Goal: Task Accomplishment & Management: Complete application form

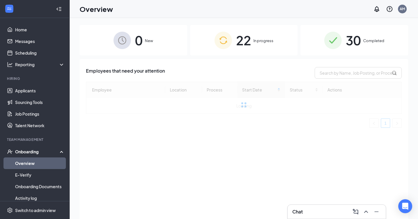
click at [252, 46] on div "22 In progress" at bounding box center [244, 40] width 108 height 30
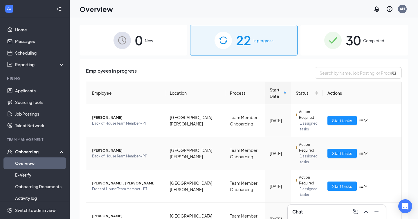
click at [107, 152] on span "Rosa Y Centeno" at bounding box center [126, 150] width 68 height 6
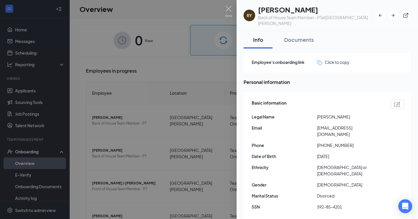
click at [232, 10] on div at bounding box center [209, 109] width 418 height 219
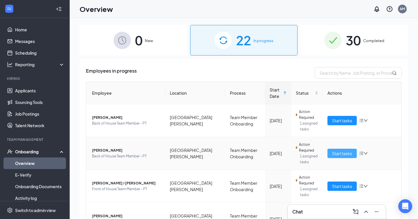
click at [344, 152] on span "Start tasks" at bounding box center [342, 153] width 20 height 6
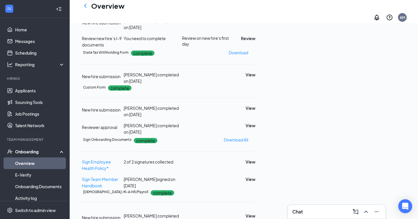
scroll to position [196, 0]
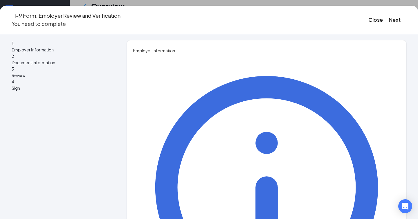
type input "Abby"
type input "[PERSON_NAME]"
type input "Talent Director"
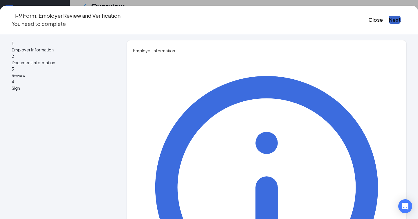
click at [388, 16] on button "Next" at bounding box center [394, 20] width 12 height 8
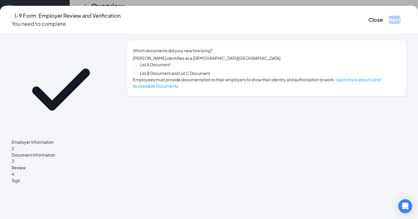
click at [172, 76] on span "List B Document and List C Document" at bounding box center [174, 73] width 75 height 6
click at [137, 75] on input "List B Document and List C Document" at bounding box center [135, 73] width 4 height 4
radio input "true"
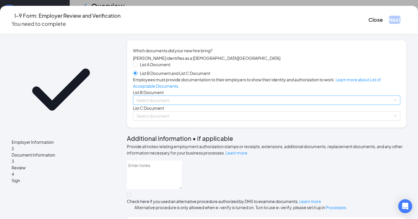
click at [174, 104] on input "search" at bounding box center [264, 100] width 256 height 9
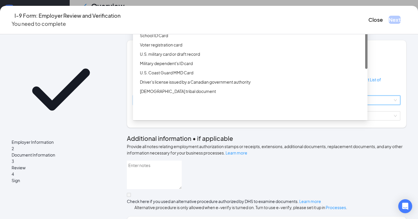
click at [178, 20] on div "Driver’s License issued by U.S State or outlying US possession" at bounding box center [252, 17] width 224 height 6
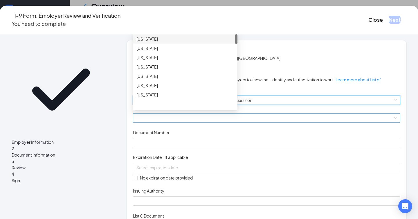
click at [179, 122] on span at bounding box center [266, 117] width 260 height 9
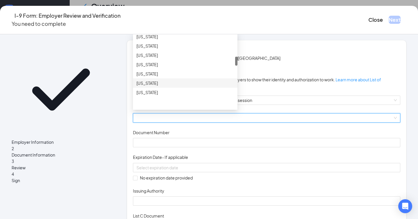
scroll to position [185, 0]
click at [154, 58] on div "[US_STATE]" at bounding box center [184, 55] width 97 height 6
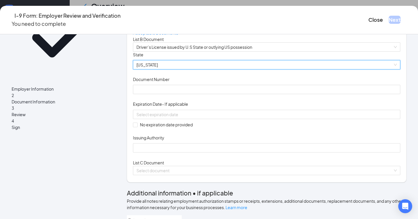
scroll to position [64, 0]
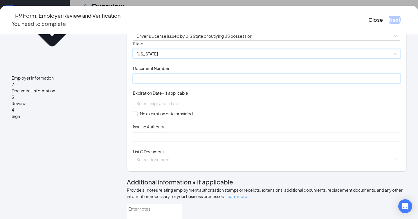
click at [154, 83] on input "Document Number" at bounding box center [266, 78] width 267 height 9
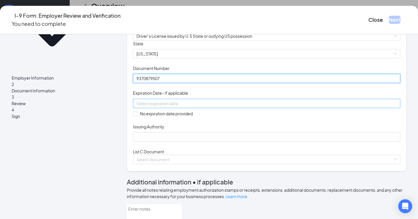
type input "9370879507"
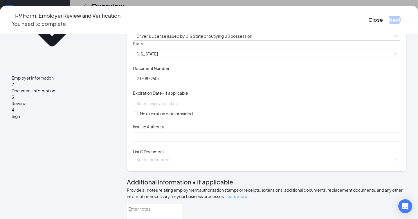
click at [240, 106] on div at bounding box center [266, 103] width 260 height 6
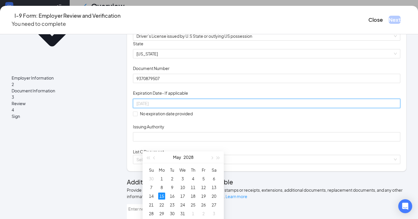
click at [162, 195] on div "15" at bounding box center [161, 195] width 7 height 7
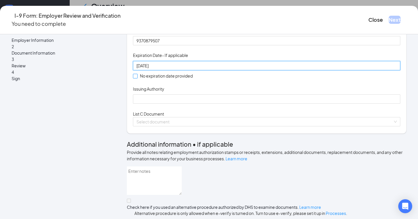
scroll to position [115, 0]
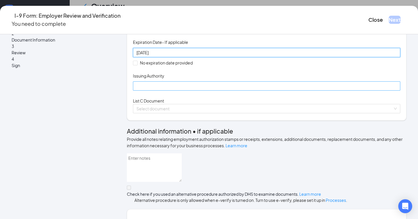
type input "05/15/2028"
click at [187, 90] on input "Issuing Authority" at bounding box center [266, 85] width 267 height 9
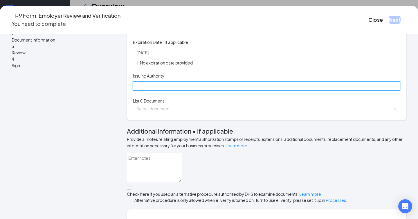
type input "[US_STATE]"
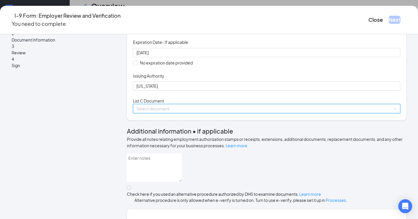
click at [184, 113] on input "search" at bounding box center [264, 108] width 256 height 9
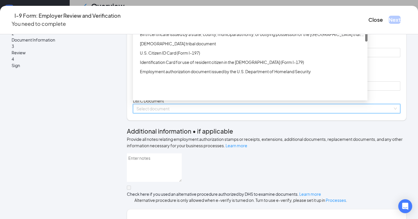
scroll to position [118, 0]
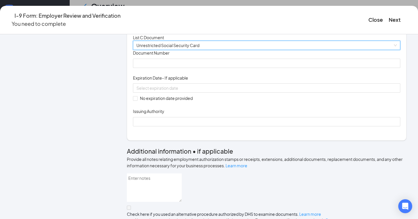
scroll to position [219, 0]
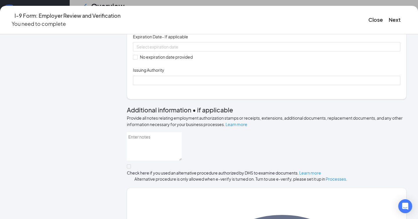
click at [178, 27] on input "Document Number" at bounding box center [266, 21] width 267 height 9
type input "592854201"
click at [137, 59] on input "No expiration date provided" at bounding box center [135, 57] width 4 height 4
checkbox input "true"
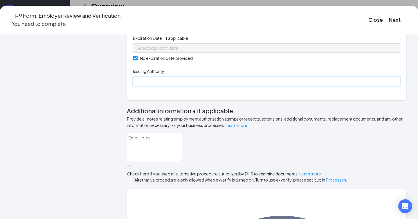
click at [155, 86] on input "Issuing Authority" at bounding box center [266, 81] width 267 height 9
type input "[GEOGRAPHIC_DATA]"
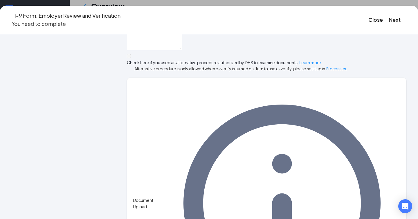
scroll to position [226, 0]
click at [388, 18] on button "Next" at bounding box center [394, 20] width 12 height 8
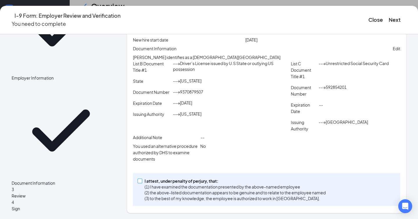
click at [142, 180] on input "I attest, under penalty of [PERSON_NAME], that: (1) I have examined the documen…" at bounding box center [139, 180] width 4 height 4
checkbox input "true"
click at [388, 16] on button "Next" at bounding box center [394, 20] width 12 height 8
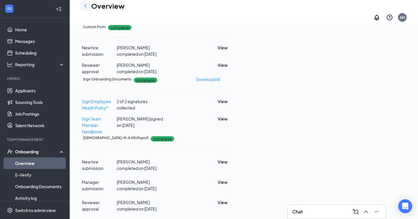
click at [86, 7] on icon "ChevronLeft" at bounding box center [85, 5] width 7 height 7
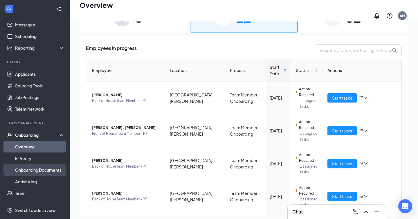
scroll to position [40, 0]
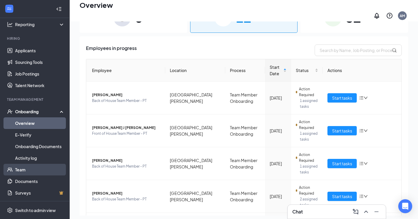
click at [24, 169] on link "Team" at bounding box center [40, 170] width 50 height 12
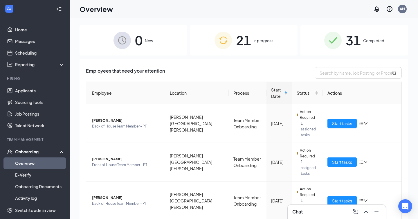
click at [316, 213] on div "Chat" at bounding box center [336, 211] width 89 height 9
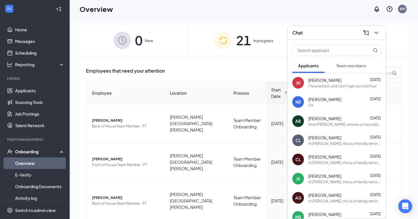
click at [345, 66] on span "Team members" at bounding box center [351, 65] width 30 height 5
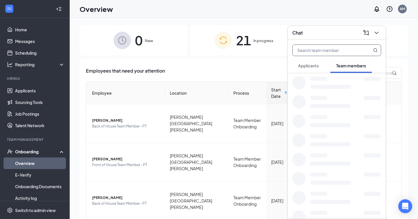
click at [328, 50] on input "text" at bounding box center [326, 50] width 69 height 11
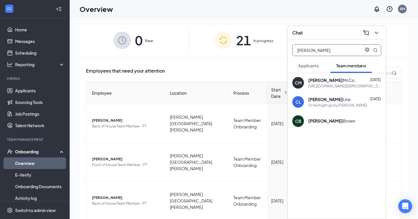
type input "connor"
click at [332, 103] on div "Or he might go by Ethan Betts" at bounding box center [337, 105] width 59 height 5
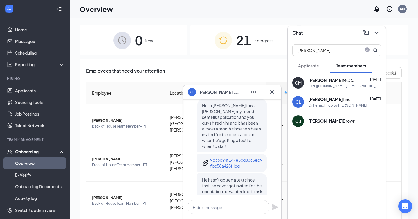
scroll to position [-99, 0]
click at [226, 166] on p "9b36b94f147e5cd83c5ed9fbc58a428f.jpg" at bounding box center [236, 162] width 52 height 12
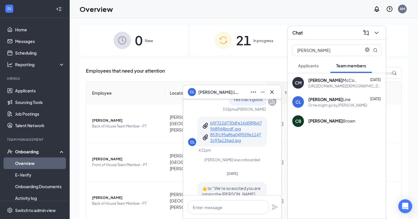
scroll to position [-269, 0]
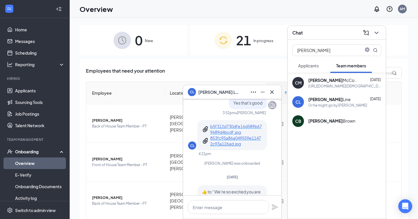
click at [233, 135] on p "b5f312d730dfe16d589b679689d4bcdf.jpg" at bounding box center [236, 129] width 52 height 12
click at [273, 91] on icon "Cross" at bounding box center [271, 91] width 7 height 7
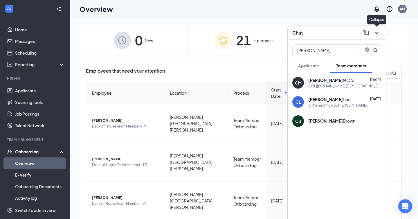
click at [378, 32] on icon "ChevronDown" at bounding box center [376, 33] width 4 height 2
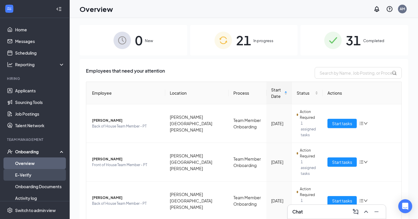
scroll to position [40, 0]
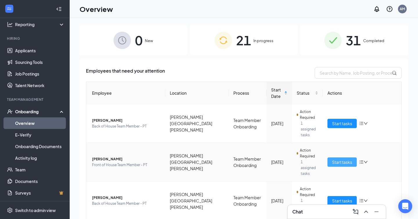
click at [340, 159] on span "Start tasks" at bounding box center [342, 162] width 20 height 6
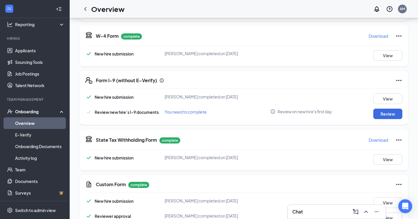
scroll to position [126, 0]
click at [393, 114] on button "Review" at bounding box center [387, 113] width 29 height 10
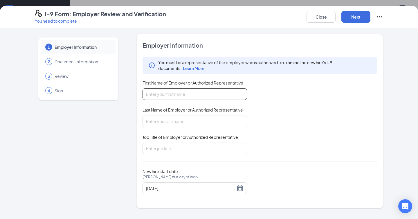
click at [211, 95] on input "First Name of Employer or Authorized Representative" at bounding box center [194, 94] width 104 height 12
type input "Abby"
type input "[PERSON_NAME]"
click at [208, 147] on input "Job Title of Employer or Authorized Representative" at bounding box center [194, 148] width 104 height 12
type input "Talent Director"
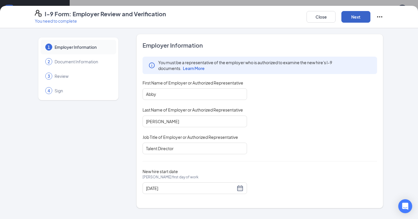
click at [362, 14] on button "Next" at bounding box center [355, 17] width 29 height 12
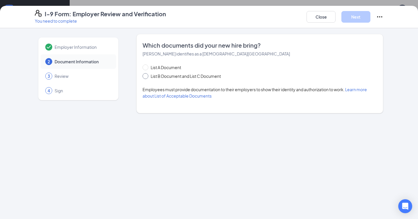
click at [213, 75] on span "List B Document and List C Document" at bounding box center [185, 76] width 75 height 6
click at [146, 75] on input "List B Document and List C Document" at bounding box center [144, 75] width 4 height 4
radio input "true"
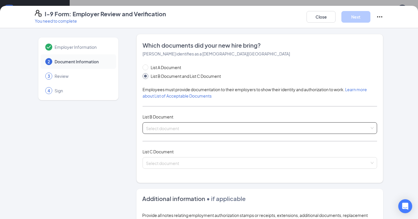
click at [184, 127] on input "search" at bounding box center [257, 126] width 223 height 9
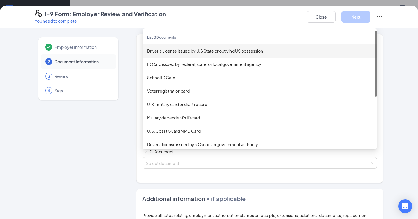
click at [195, 52] on div "Driver’s License issued by U.S State or outlying US possession" at bounding box center [259, 51] width 225 height 6
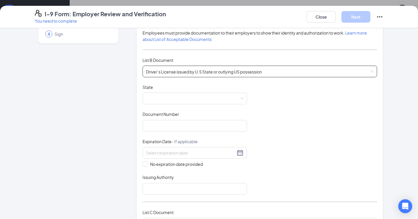
scroll to position [57, 0]
click at [198, 71] on span "Driver’s License issued by U.S State or outlying US possession" at bounding box center [259, 70] width 227 height 11
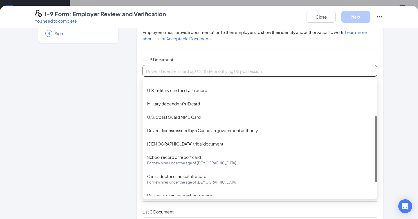
scroll to position [0, 0]
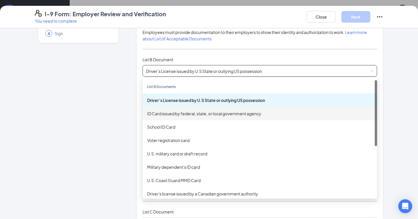
click at [110, 126] on div "Employer Information 2 Document Information 3 Review 4 Sign" at bounding box center [78, 187] width 87 height 420
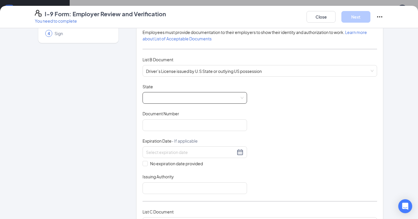
click at [183, 95] on span at bounding box center [194, 97] width 97 height 11
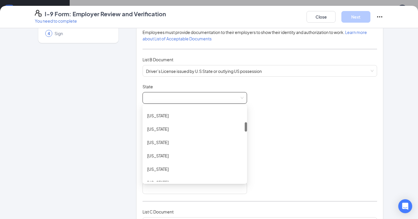
scroll to position [180, 0]
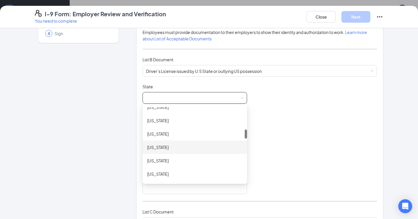
click at [150, 148] on div "[US_STATE]" at bounding box center [194, 147] width 95 height 6
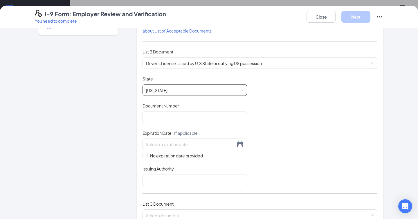
scroll to position [65, 0]
click at [161, 115] on input "Document Number" at bounding box center [194, 117] width 104 height 12
type input "9371623073"
click at [213, 146] on input at bounding box center [190, 144] width 89 height 6
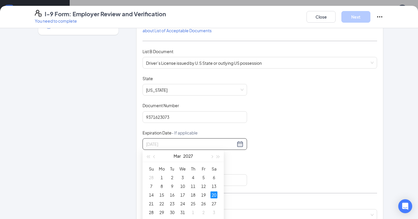
click at [214, 194] on div "20" at bounding box center [213, 194] width 7 height 7
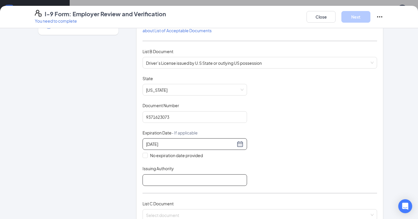
type input "03/20/2027"
click at [158, 177] on input "Issuing Authority" at bounding box center [194, 180] width 104 height 12
type input "[US_STATE]"
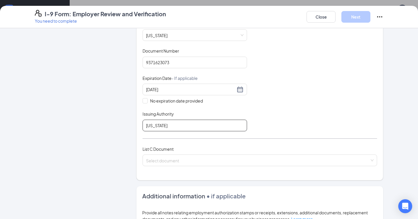
scroll to position [123, 0]
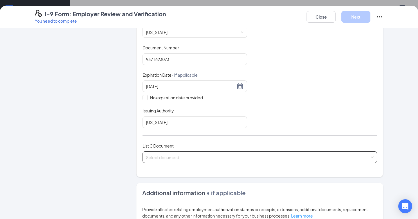
click at [183, 158] on input "search" at bounding box center [257, 155] width 223 height 9
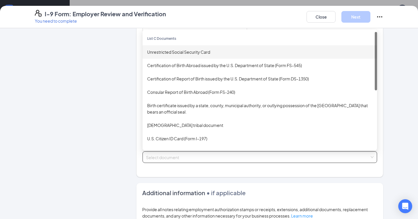
click at [191, 54] on div "Unrestricted Social Security Card" at bounding box center [259, 51] width 234 height 13
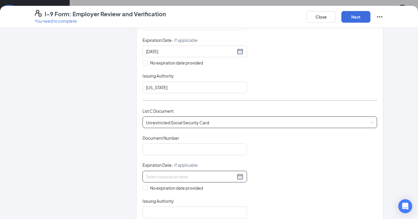
scroll to position [162, 0]
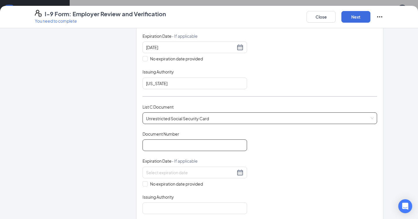
click at [187, 141] on input "Document Number" at bounding box center [194, 145] width 104 height 12
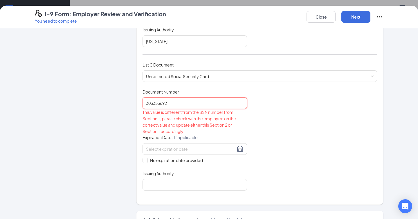
scroll to position [204, 0]
click at [174, 101] on input "303353692" at bounding box center [194, 103] width 104 height 12
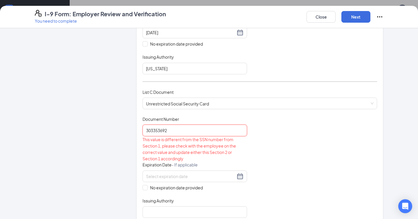
scroll to position [234, 0]
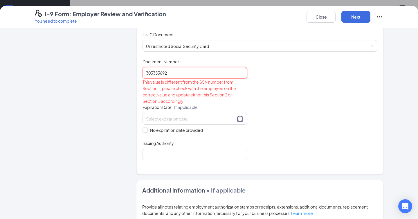
type input "303353692"
click at [269, 128] on div "Document Title Unrestricted Social Security Card Document Number 303353692 This…" at bounding box center [259, 109] width 234 height 101
click at [318, 16] on button "Close" at bounding box center [320, 17] width 29 height 12
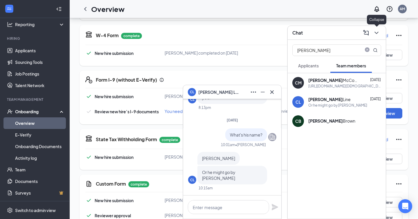
click at [379, 32] on icon "ChevronDown" at bounding box center [376, 32] width 7 height 7
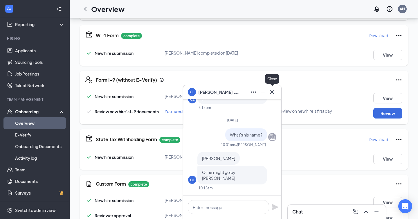
click at [273, 92] on icon "Cross" at bounding box center [271, 91] width 7 height 7
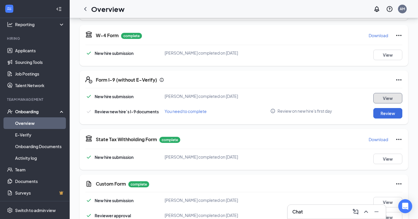
click at [387, 99] on button "View" at bounding box center [387, 98] width 29 height 10
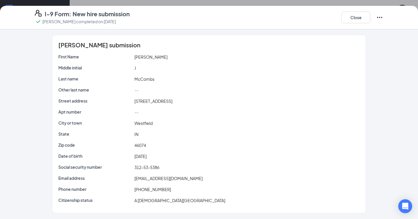
scroll to position [222, 0]
click at [379, 18] on icon "Ellipses" at bounding box center [379, 17] width 7 height 7
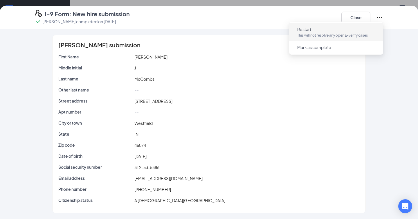
click at [331, 34] on p "This will not resolve any open E-verify cases" at bounding box center [336, 35] width 78 height 6
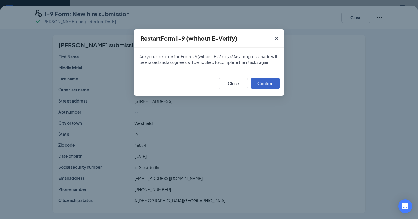
click at [264, 82] on button "Confirm" at bounding box center [265, 83] width 29 height 12
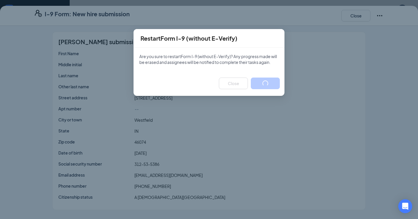
scroll to position [0, 0]
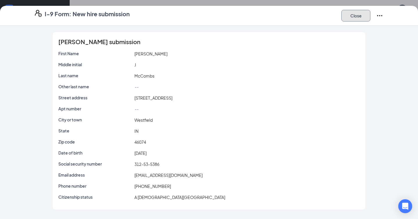
click at [359, 15] on button "Close" at bounding box center [355, 16] width 29 height 12
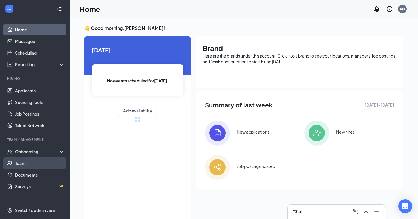
click at [29, 166] on link "Team" at bounding box center [40, 163] width 50 height 12
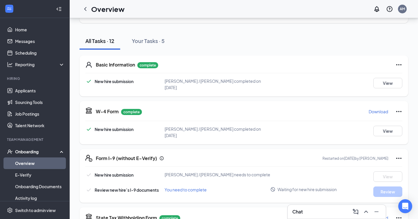
scroll to position [122, 0]
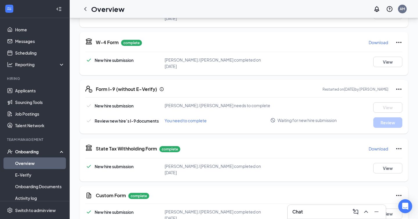
click at [397, 86] on icon "Ellipses" at bounding box center [398, 89] width 7 height 7
click at [312, 73] on div "Basic Information complete New hire submission Connor J McCombs completed on Ma…" at bounding box center [243, 187] width 328 height 412
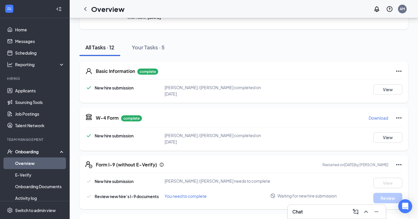
scroll to position [0, 0]
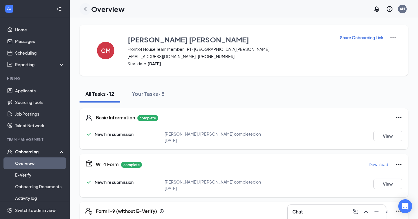
click at [85, 9] on icon "ChevronLeft" at bounding box center [85, 9] width 2 height 4
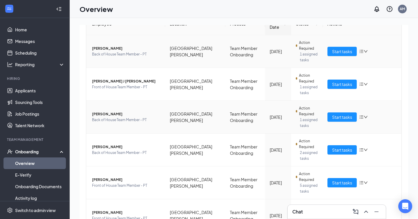
scroll to position [70, 0]
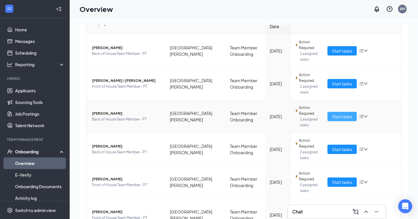
click at [339, 117] on span "Start tasks" at bounding box center [342, 116] width 20 height 6
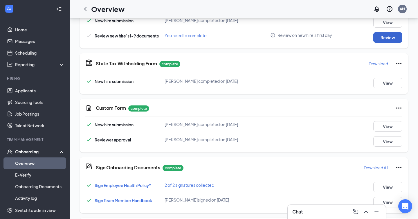
scroll to position [203, 0]
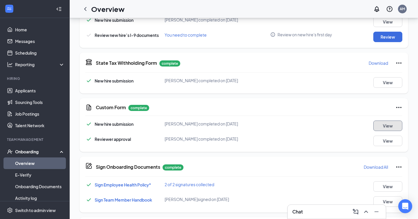
click at [394, 124] on button "View" at bounding box center [387, 125] width 29 height 10
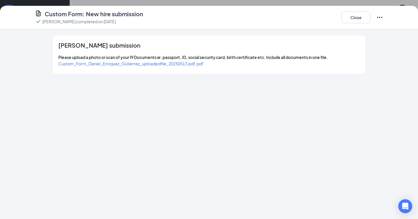
click at [184, 64] on span "Custom_Form_Daniel_Enriquez_Gutierrez_uploadedfile_20250513.pdf.pdf" at bounding box center [130, 63] width 145 height 5
click at [370, 17] on div "Close" at bounding box center [362, 17] width 42 height 15
click at [361, 17] on button "Close" at bounding box center [355, 18] width 29 height 12
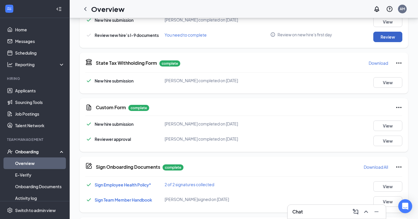
click at [393, 37] on button "Review" at bounding box center [387, 37] width 29 height 10
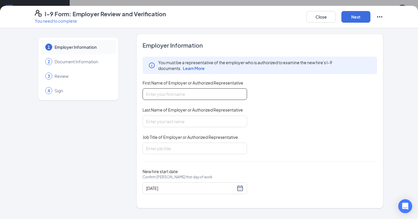
click at [222, 97] on input "First Name of Employer or Authorized Representative" at bounding box center [194, 94] width 104 height 12
type input "Abby"
type input "[PERSON_NAME]"
click at [210, 145] on input "Job Title of Employer or Authorized Representative" at bounding box center [194, 148] width 104 height 12
type input "Talent Director"
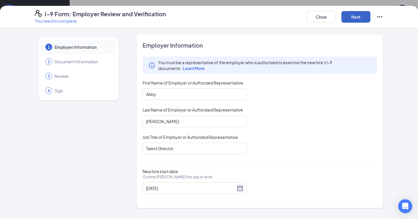
click at [367, 14] on button "Next" at bounding box center [355, 17] width 29 height 12
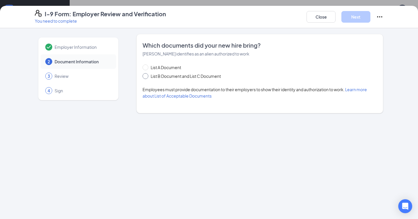
click at [202, 74] on span "List B Document and List C Document" at bounding box center [185, 76] width 75 height 6
click at [146, 74] on input "List B Document and List C Document" at bounding box center [144, 75] width 4 height 4
radio input "true"
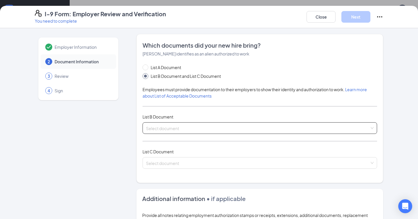
click at [185, 124] on input "search" at bounding box center [257, 126] width 223 height 9
click at [95, 153] on div "Employer Information 2 Document Information 3 Review 4 Sign" at bounding box center [78, 185] width 87 height 303
click at [171, 69] on span "List A Document" at bounding box center [165, 67] width 35 height 6
click at [146, 68] on input "List A Document" at bounding box center [144, 66] width 4 height 4
radio input "true"
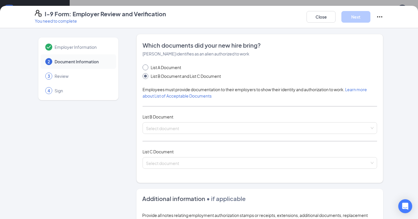
radio input "false"
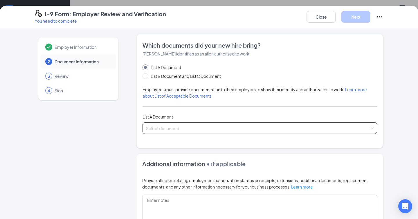
click at [173, 126] on input "search" at bounding box center [257, 126] width 223 height 9
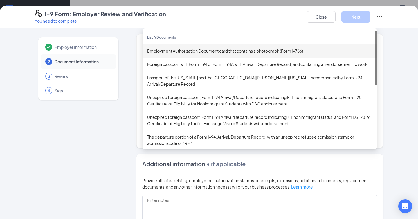
click at [197, 54] on div "Employment Authorization Document card that contains a photograph (Form I-766)" at bounding box center [259, 50] width 234 height 13
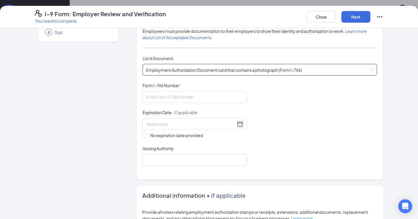
scroll to position [68, 0]
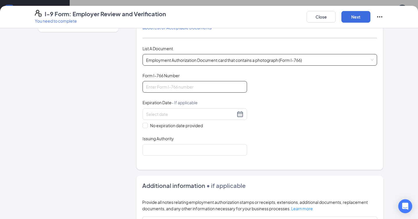
click at [190, 87] on input "Form I-766 Number" at bounding box center [194, 87] width 104 height 12
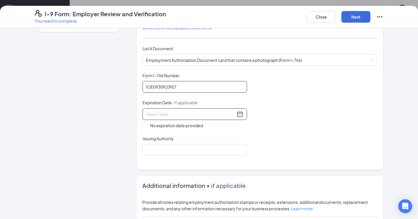
type input "IOE0930910957"
click at [221, 111] on input at bounding box center [190, 114] width 89 height 6
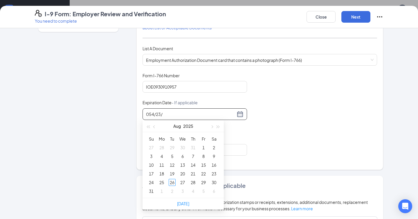
click at [151, 113] on input "054/23/" at bounding box center [190, 114] width 89 height 6
click at [164, 114] on input "04/23/" at bounding box center [190, 114] width 89 height 6
click at [204, 173] on div "23" at bounding box center [203, 173] width 7 height 7
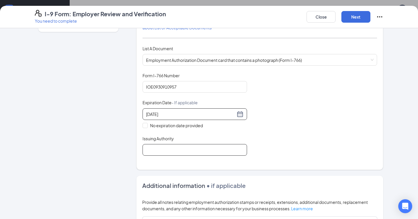
type input "04/23/2027"
click at [179, 152] on input "Issuing Authority" at bounding box center [194, 150] width 104 height 12
type input "[GEOGRAPHIC_DATA]"
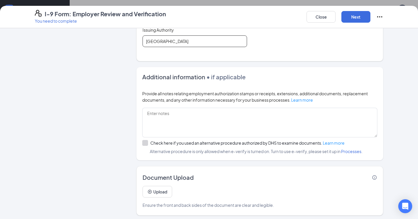
scroll to position [178, 0]
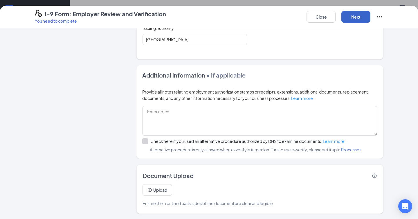
click at [350, 17] on button "Next" at bounding box center [355, 17] width 29 height 12
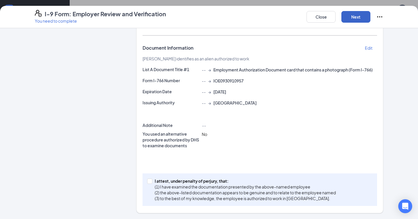
scroll to position [92, 0]
click at [150, 180] on input "I attest, under penalty of [PERSON_NAME], that: (1) I have examined the documen…" at bounding box center [149, 181] width 4 height 4
checkbox input "true"
click at [357, 12] on button "Next" at bounding box center [355, 17] width 29 height 12
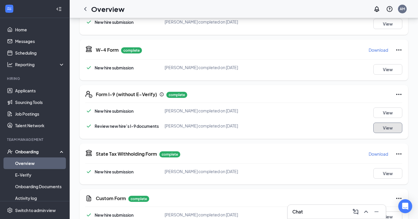
scroll to position [0, 0]
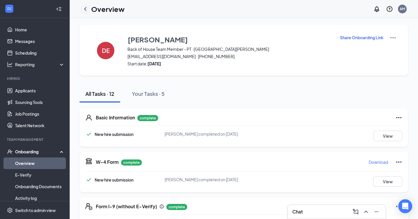
click at [86, 10] on icon "ChevronLeft" at bounding box center [85, 9] width 2 height 4
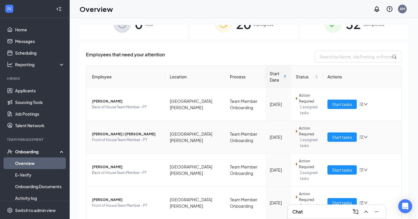
scroll to position [20, 0]
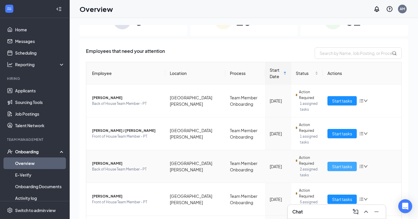
click at [343, 169] on button "Start tasks" at bounding box center [341, 166] width 29 height 9
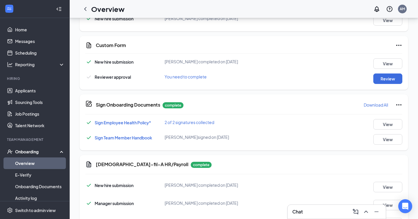
scroll to position [253, 0]
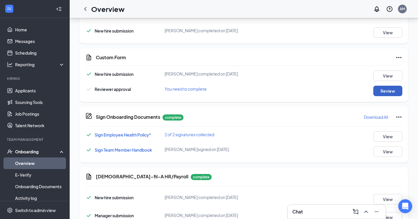
click at [382, 93] on button "Review" at bounding box center [387, 91] width 29 height 10
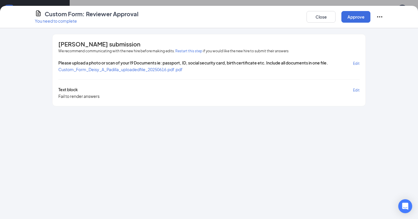
click at [153, 70] on span "Custom_Form_Deisy_A_Padilla_uploadedfile_20250616.pdf.pdf" at bounding box center [120, 69] width 124 height 5
click at [322, 18] on button "Close" at bounding box center [320, 17] width 29 height 12
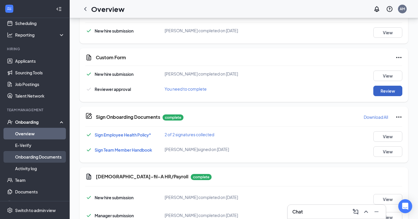
scroll to position [40, 0]
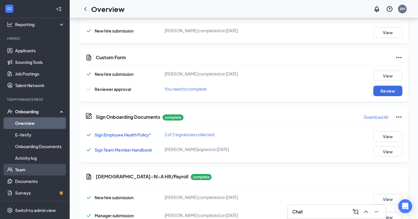
click at [26, 170] on link "Team" at bounding box center [40, 170] width 50 height 12
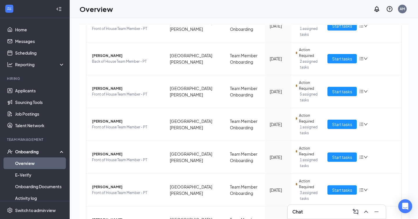
scroll to position [40, 0]
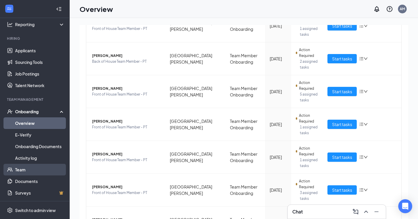
click at [22, 171] on link "Team" at bounding box center [40, 170] width 50 height 12
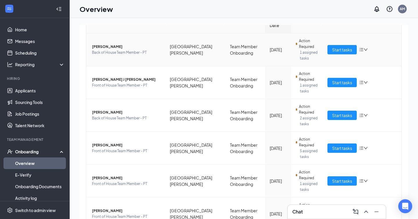
scroll to position [73, 0]
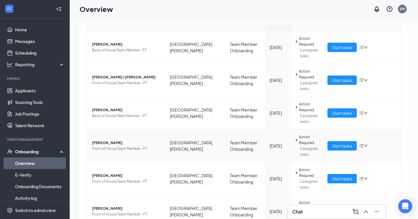
click at [365, 145] on icon "down" at bounding box center [365, 146] width 4 height 4
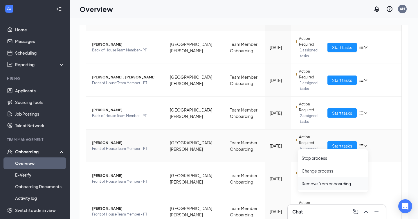
click at [334, 183] on div "Remove from onboarding" at bounding box center [332, 183] width 63 height 6
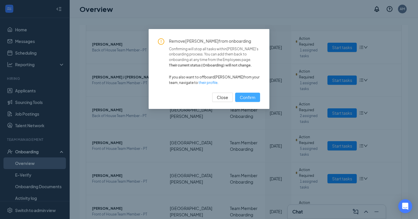
click at [247, 98] on span "Confirm" at bounding box center [248, 97] width 16 height 6
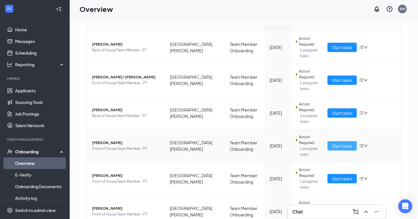
click at [342, 148] on span "Start tasks" at bounding box center [342, 145] width 20 height 6
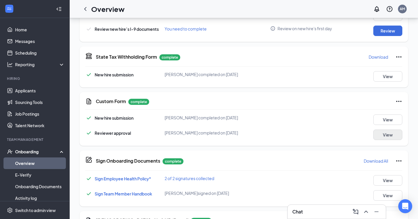
scroll to position [200, 0]
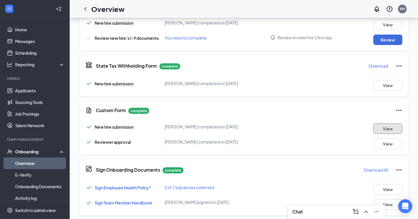
click at [386, 127] on button "View" at bounding box center [387, 128] width 29 height 10
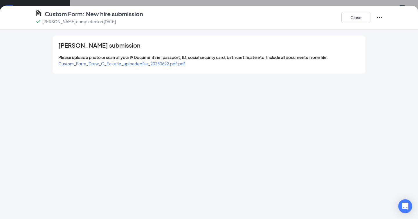
click at [151, 63] on span "Custom_Form_Drew_C_Eckerle_uploadedfile_20250622.pdf.pdf" at bounding box center [121, 63] width 127 height 5
click at [346, 19] on button "Close" at bounding box center [355, 18] width 29 height 12
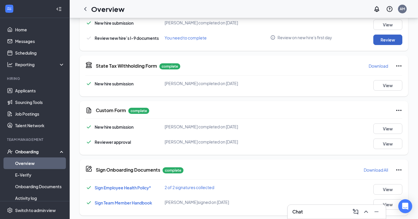
click at [392, 36] on button "Review" at bounding box center [387, 40] width 29 height 10
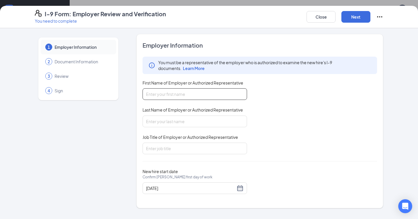
click at [225, 95] on input "First Name of Employer or Authorized Representative" at bounding box center [194, 94] width 104 height 12
type input "Abby"
type input "[PERSON_NAME]"
click at [212, 144] on input "Job Title of Employer or Authorized Representative" at bounding box center [194, 148] width 104 height 12
type input "Talent Director"
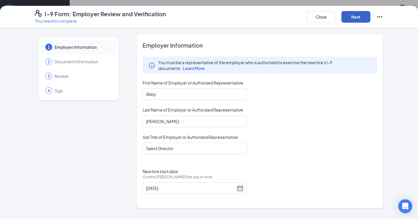
click at [360, 16] on button "Next" at bounding box center [355, 17] width 29 height 12
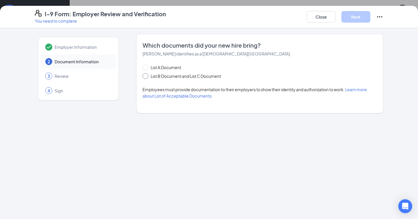
click at [217, 74] on span "List B Document and List C Document" at bounding box center [185, 76] width 75 height 6
click at [146, 74] on input "List B Document and List C Document" at bounding box center [144, 75] width 4 height 4
radio input "true"
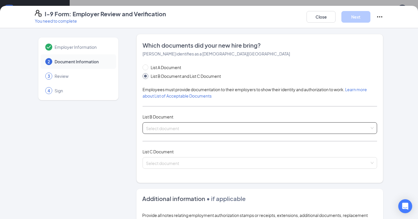
click at [191, 131] on span at bounding box center [257, 127] width 223 height 11
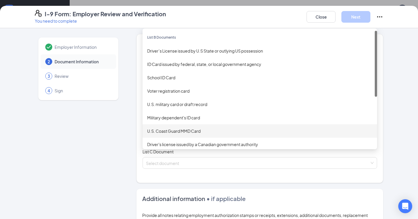
scroll to position [0, 0]
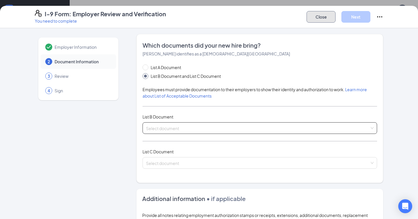
click at [318, 20] on button "Close" at bounding box center [320, 17] width 29 height 12
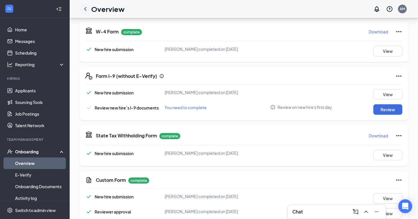
click at [85, 6] on icon "ChevronLeft" at bounding box center [85, 9] width 7 height 7
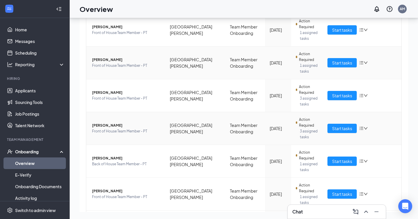
scroll to position [148, 0]
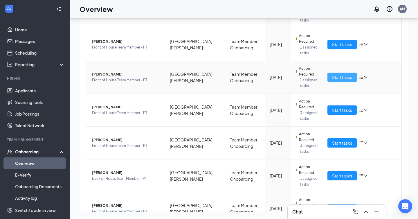
click at [339, 76] on span "Start tasks" at bounding box center [342, 77] width 20 height 6
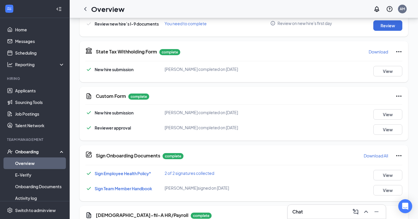
scroll to position [219, 0]
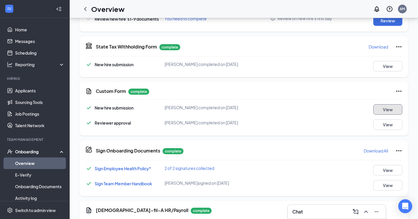
click at [386, 110] on button "View" at bounding box center [387, 109] width 29 height 10
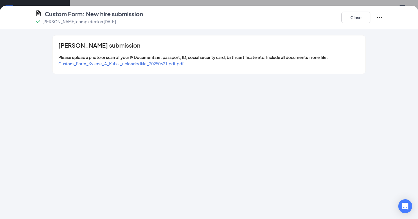
click at [119, 63] on span "Custom_Form_Kylene_A_Kubik_uploadedfile_20250621.pdf.pdf" at bounding box center [120, 63] width 125 height 5
click at [348, 15] on button "Close" at bounding box center [355, 18] width 29 height 12
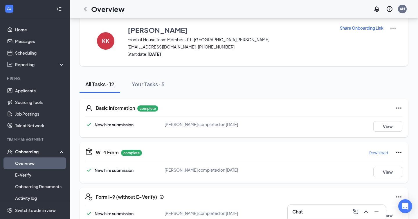
scroll to position [0, 0]
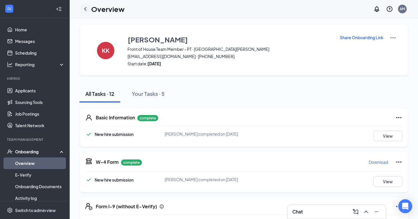
click at [86, 7] on icon "ChevronLeft" at bounding box center [85, 9] width 7 height 7
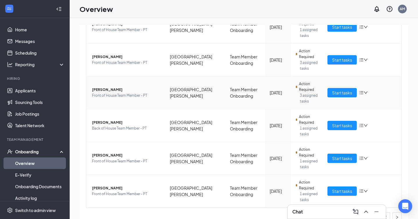
scroll to position [179, 0]
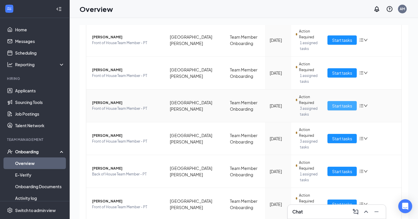
click at [342, 105] on span "Start tasks" at bounding box center [342, 105] width 20 height 6
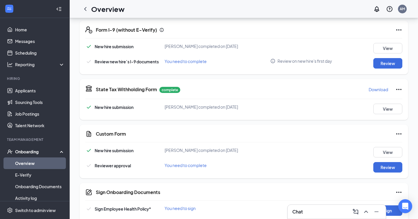
scroll to position [263, 0]
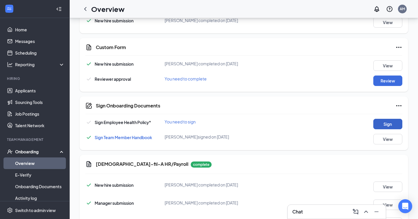
click at [378, 123] on button "Sign" at bounding box center [387, 124] width 29 height 10
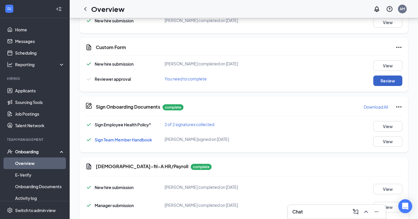
click at [382, 81] on button "Review" at bounding box center [387, 80] width 29 height 10
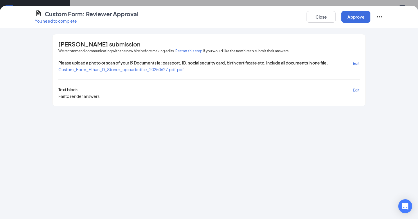
click at [153, 68] on span "Custom_Form_Ethan_D_Stoner_uploadedfile_20250627.pdf.pdf" at bounding box center [121, 69] width 126 height 5
click at [358, 16] on button "Approve" at bounding box center [355, 17] width 29 height 12
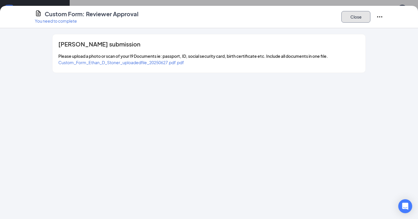
click at [349, 21] on button "Close" at bounding box center [355, 17] width 29 height 12
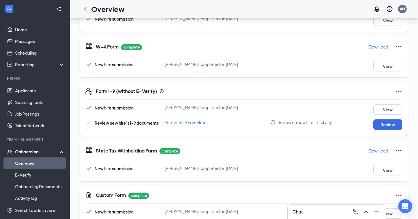
scroll to position [81, 0]
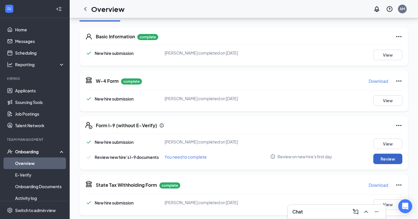
click at [389, 161] on button "Review" at bounding box center [387, 158] width 29 height 10
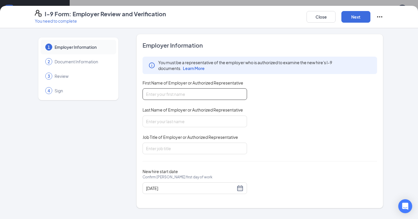
click at [219, 96] on input "First Name of Employer or Authorized Representative" at bounding box center [194, 94] width 104 height 12
type input "Abby"
type input "[PERSON_NAME]"
click at [200, 150] on input "Job Title of Employer or Authorized Representative" at bounding box center [194, 148] width 104 height 12
type input "Talent Director"
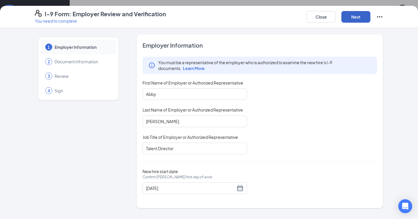
click at [354, 21] on button "Next" at bounding box center [355, 17] width 29 height 12
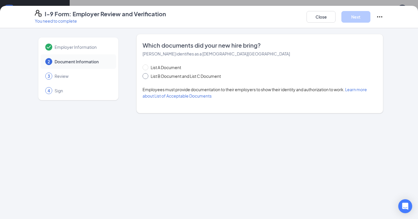
click at [184, 76] on span "List B Document and List C Document" at bounding box center [185, 76] width 75 height 6
click at [146, 76] on input "List B Document and List C Document" at bounding box center [144, 75] width 4 height 4
radio input "true"
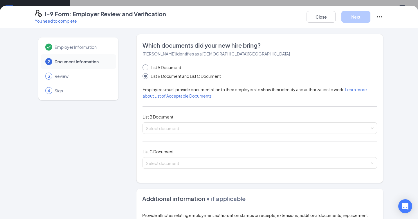
click at [171, 68] on span "List A Document" at bounding box center [165, 67] width 35 height 6
click at [146, 68] on input "List A Document" at bounding box center [144, 66] width 4 height 4
radio input "true"
radio input "false"
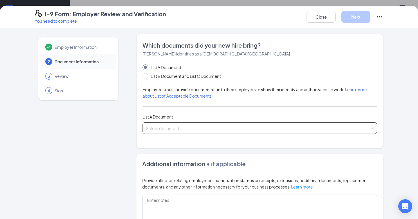
click at [172, 129] on input "search" at bounding box center [257, 126] width 223 height 9
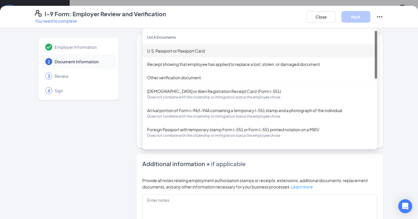
click at [193, 54] on div "U.S. Passport or Passport Card" at bounding box center [259, 50] width 234 height 13
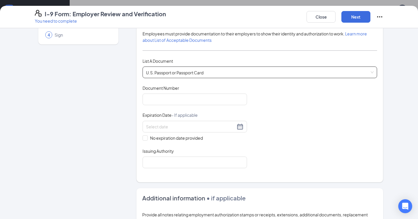
scroll to position [68, 0]
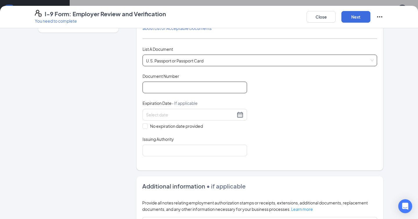
click at [203, 83] on input "Document Number" at bounding box center [194, 87] width 104 height 12
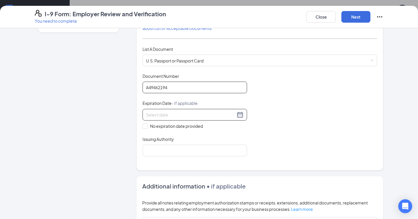
type input "A49462194"
click at [193, 113] on input at bounding box center [190, 114] width 89 height 6
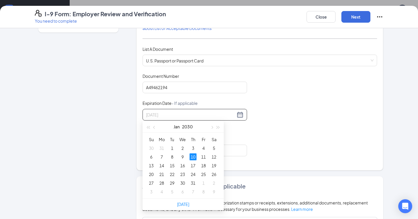
click at [192, 158] on div "10" at bounding box center [192, 156] width 7 height 7
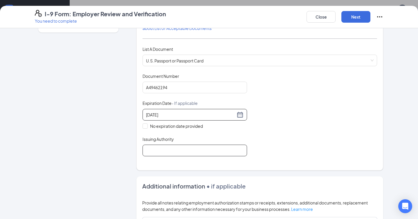
scroll to position [73, 0]
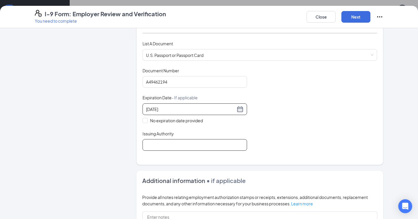
type input "01/10/2030"
click at [213, 145] on input "Issuing Authority" at bounding box center [194, 145] width 104 height 12
type input "[GEOGRAPHIC_DATA]"
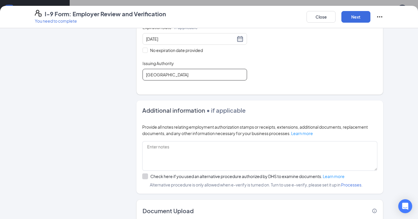
scroll to position [178, 0]
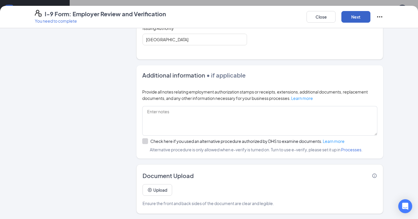
click at [349, 14] on button "Next" at bounding box center [355, 17] width 29 height 12
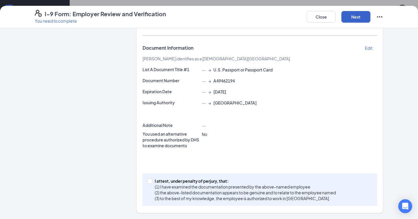
scroll to position [92, 0]
click at [150, 182] on input "I attest, under penalty of [PERSON_NAME], that: (1) I have examined the documen…" at bounding box center [149, 181] width 4 height 4
checkbox input "true"
click at [350, 18] on button "Next" at bounding box center [355, 17] width 29 height 12
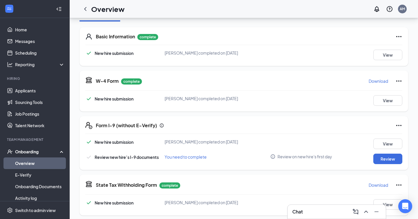
click at [204, 81] on div "I-9 Form: Employer Review and Verification You need to complete Close Employer …" at bounding box center [209, 109] width 418 height 219
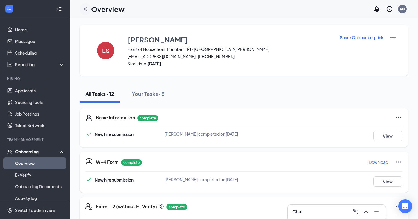
click at [85, 9] on icon "ChevronLeft" at bounding box center [85, 9] width 2 height 4
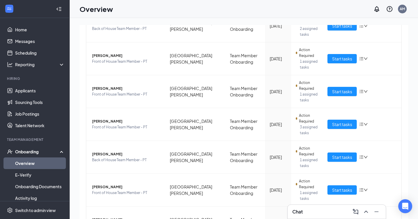
scroll to position [160, 0]
click at [344, 124] on span "Start tasks" at bounding box center [342, 124] width 20 height 6
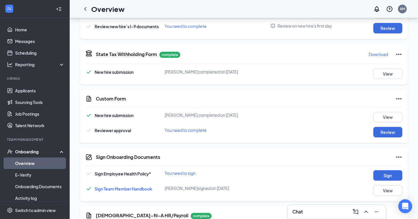
scroll to position [243, 0]
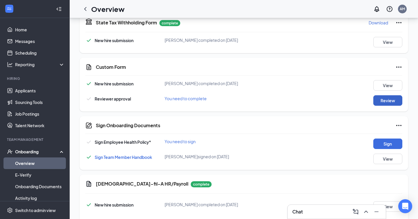
click at [374, 101] on button "Review" at bounding box center [387, 100] width 29 height 10
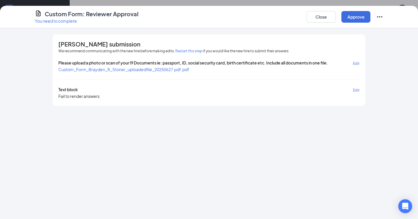
click at [155, 70] on span "Custom_Form_Brayden_R_Stoner_uploadedfile_20250627.pdf.pdf" at bounding box center [123, 69] width 131 height 5
click at [361, 17] on button "Approve" at bounding box center [355, 17] width 29 height 12
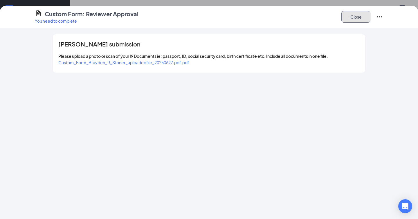
click at [352, 19] on button "Close" at bounding box center [355, 17] width 29 height 12
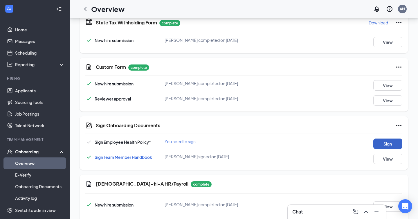
click at [389, 145] on button "Sign" at bounding box center [387, 143] width 29 height 10
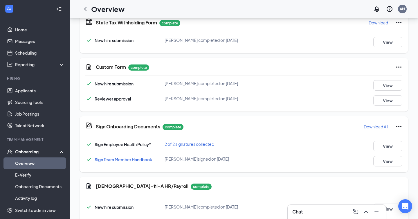
click at [260, 106] on div "Sign Onboarding Documents Brayden R Stoner completed on Jun 27, 2025 Close Sign…" at bounding box center [209, 109] width 418 height 219
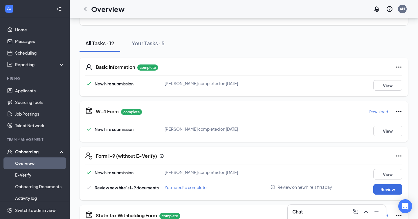
scroll to position [58, 0]
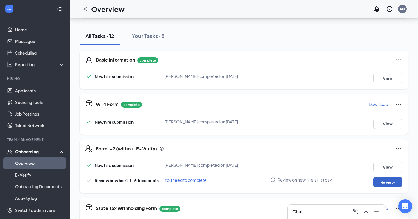
click at [388, 183] on button "Review" at bounding box center [387, 182] width 29 height 10
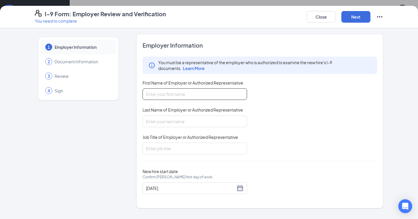
click at [189, 93] on input "First Name of Employer or Authorized Representative" at bounding box center [194, 94] width 104 height 12
type input "Abby"
type input "[PERSON_NAME]"
click at [190, 148] on input "Job Title of Employer or Authorized Representative" at bounding box center [194, 148] width 104 height 12
type input "Talent Director"
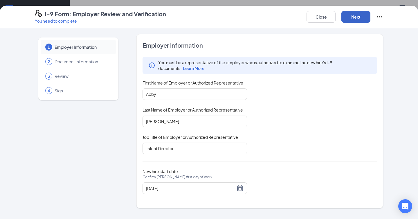
click at [354, 13] on button "Next" at bounding box center [355, 17] width 29 height 12
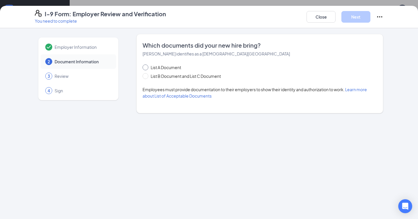
click at [170, 68] on span "List A Document" at bounding box center [165, 67] width 35 height 6
click at [146, 68] on input "List A Document" at bounding box center [144, 66] width 4 height 4
radio input "true"
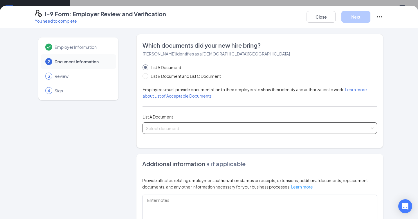
click at [182, 127] on div "Select document List A Documents U.S. Passport or Passport Card Receipt showing…" at bounding box center [259, 128] width 234 height 12
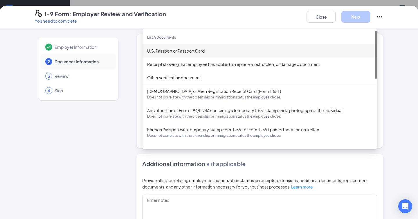
click at [202, 48] on div "U.S. Passport or Passport Card" at bounding box center [259, 51] width 225 height 6
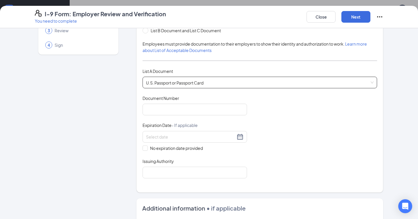
scroll to position [45, 0]
click at [190, 110] on input "Document Number" at bounding box center [194, 110] width 104 height 12
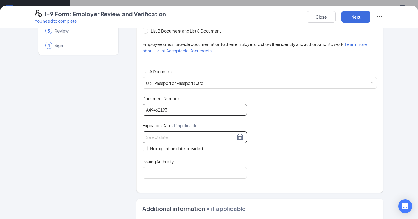
type input "A49462193"
click at [196, 136] on input at bounding box center [190, 137] width 89 height 6
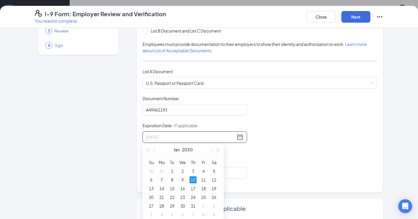
click at [194, 177] on div "10" at bounding box center [192, 179] width 7 height 7
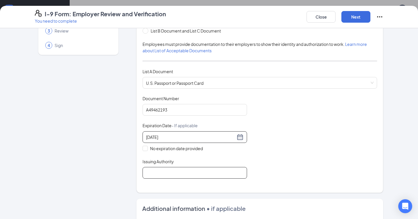
type input "01/10/2030"
click at [164, 173] on input "Issuing Authority" at bounding box center [194, 173] width 104 height 12
type input "[GEOGRAPHIC_DATA]"
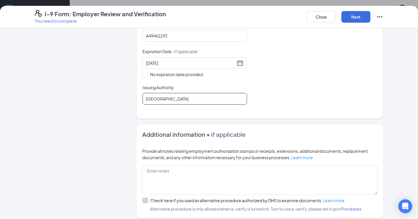
scroll to position [178, 0]
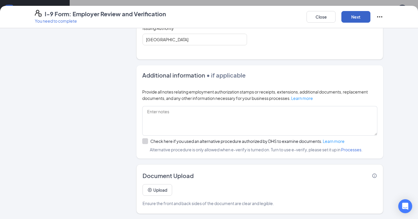
click at [350, 15] on button "Next" at bounding box center [355, 17] width 29 height 12
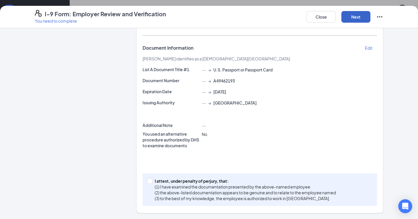
scroll to position [92, 0]
click at [151, 181] on span at bounding box center [149, 181] width 5 height 5
click at [151, 181] on input "I attest, under penalty of [PERSON_NAME], that: (1) I have examined the documen…" at bounding box center [149, 181] width 4 height 4
checkbox input "true"
click at [357, 18] on button "Next" at bounding box center [355, 17] width 29 height 12
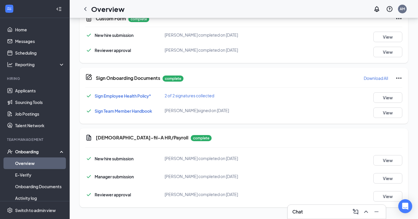
scroll to position [0, 0]
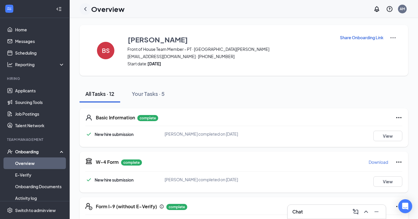
click at [86, 8] on icon "ChevronLeft" at bounding box center [85, 9] width 7 height 7
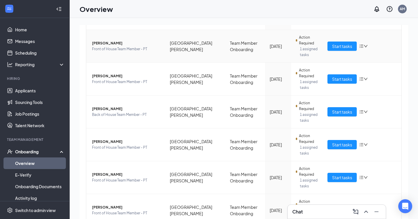
scroll to position [172, 0]
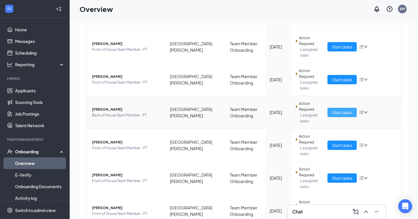
click at [338, 111] on span "Start tasks" at bounding box center [342, 112] width 20 height 6
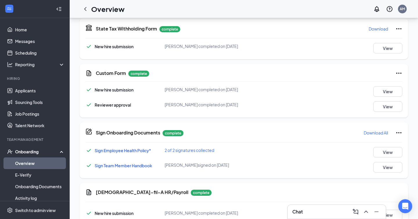
scroll to position [238, 0]
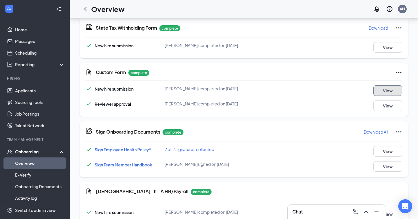
click at [388, 89] on button "View" at bounding box center [387, 90] width 29 height 10
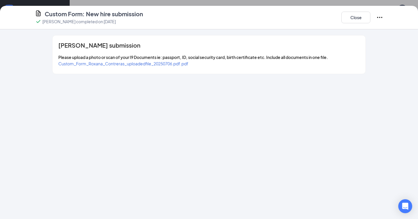
click at [137, 65] on span "Custom_Form_Roxana_Contreras_uploadedfile_20250706.pdf.pdf" at bounding box center [123, 63] width 130 height 5
click at [348, 17] on button "Close" at bounding box center [355, 18] width 29 height 12
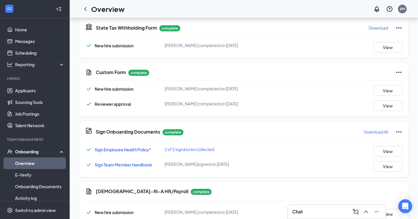
click at [321, 213] on div "Chat" at bounding box center [336, 211] width 89 height 9
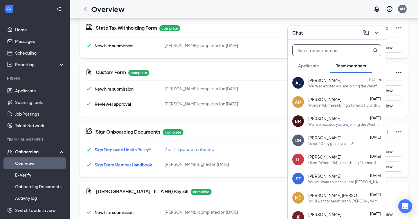
click at [337, 53] on input "text" at bounding box center [326, 50] width 69 height 11
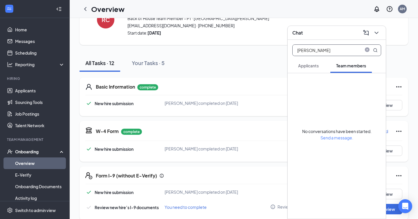
scroll to position [0, 0]
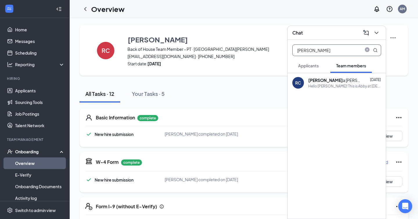
type input "roxan"
click at [343, 83] on div "Roxan a Contreras Jun 27 Hello Roxana! This is Abby at Chick-fil-A Westfield Wh…" at bounding box center [344, 82] width 73 height 11
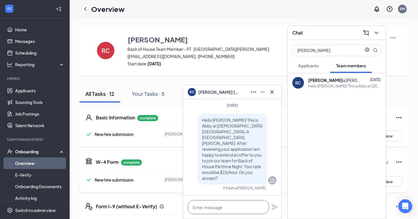
click at [226, 205] on textarea at bounding box center [228, 207] width 81 height 14
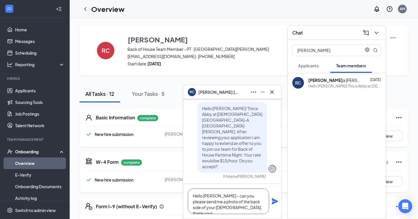
type textarea "Hello Roxana - can you please send me a photo of the back side of your permanen…"
click at [273, 202] on icon "Plane" at bounding box center [274, 201] width 6 height 6
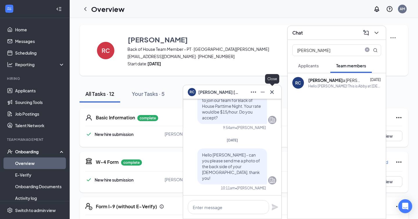
click at [273, 94] on icon "Cross" at bounding box center [271, 91] width 7 height 7
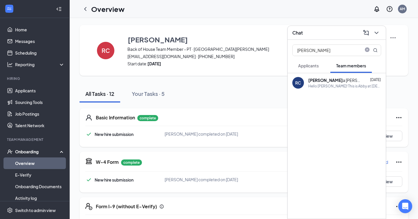
click at [376, 33] on icon "ChevronDown" at bounding box center [376, 33] width 4 height 2
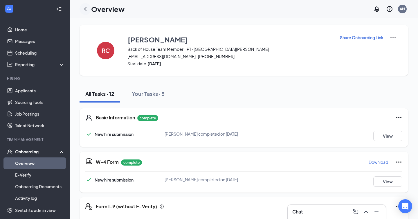
click at [85, 7] on icon "ChevronLeft" at bounding box center [85, 9] width 7 height 7
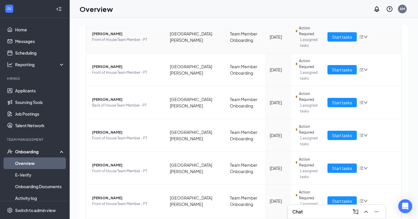
scroll to position [183, 0]
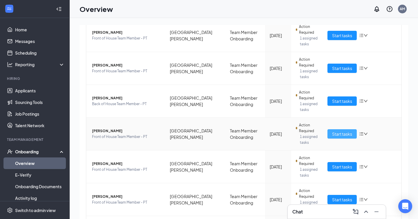
click at [338, 133] on span "Start tasks" at bounding box center [342, 133] width 20 height 6
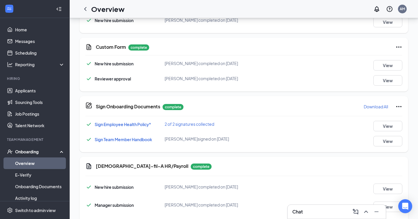
scroll to position [262, 0]
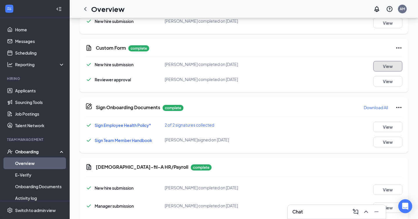
click at [381, 64] on button "View" at bounding box center [387, 66] width 29 height 10
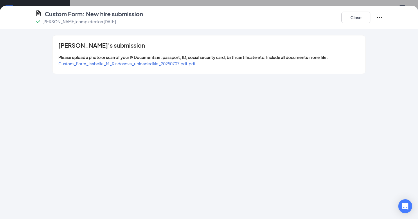
click at [177, 65] on span "Custom_Form_Isabelle_M_Rindosova_uploadedfile_20250707.pdf.pdf" at bounding box center [126, 63] width 137 height 5
click at [359, 17] on button "Close" at bounding box center [355, 18] width 29 height 12
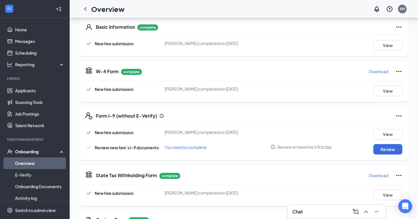
scroll to position [76, 0]
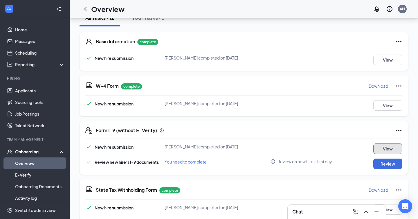
click at [387, 148] on button "View" at bounding box center [387, 148] width 29 height 10
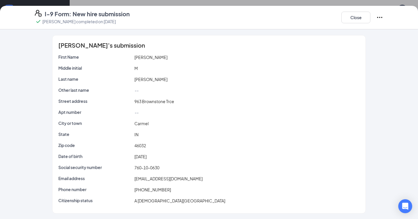
scroll to position [0, 0]
click at [361, 16] on button "Close" at bounding box center [355, 18] width 29 height 12
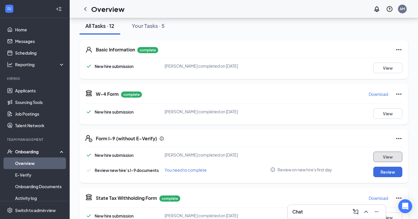
scroll to position [0, 0]
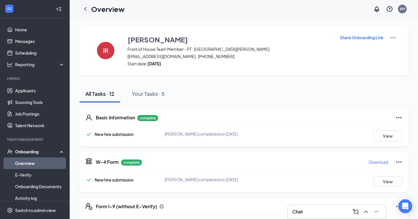
click at [84, 6] on icon "ChevronLeft" at bounding box center [85, 9] width 7 height 7
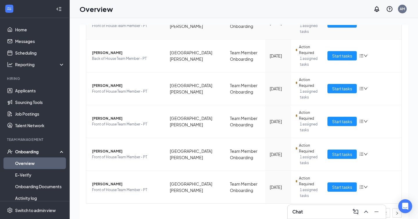
scroll to position [233, 0]
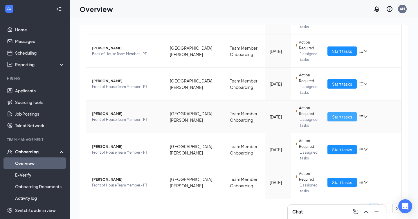
click at [346, 119] on span "Start tasks" at bounding box center [342, 116] width 20 height 6
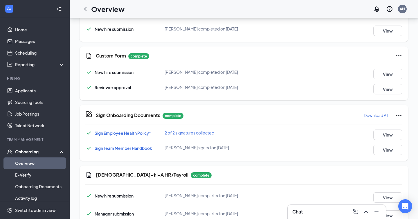
scroll to position [235, 0]
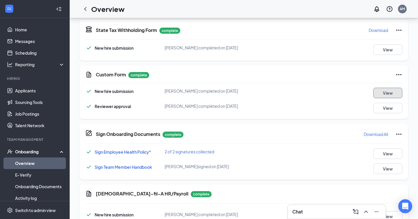
click at [387, 93] on button "View" at bounding box center [387, 93] width 29 height 10
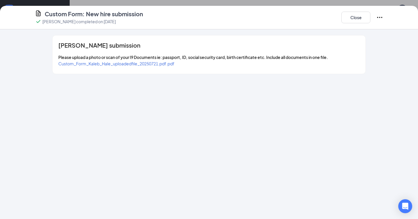
click at [133, 63] on span "Custom_Form_Kaleb_Hale_uploadedfile_20250721.pdf.pdf" at bounding box center [116, 63] width 116 height 5
click at [350, 14] on button "Close" at bounding box center [355, 18] width 29 height 12
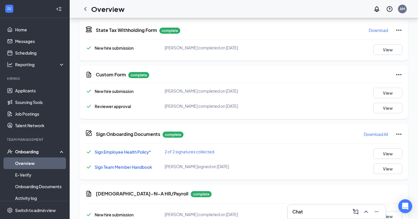
click at [311, 211] on div "Chat" at bounding box center [336, 211] width 89 height 9
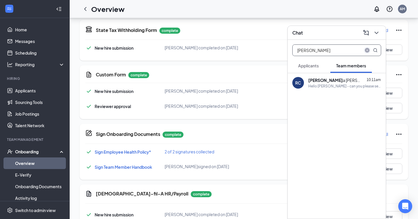
click at [367, 50] on icon "close-circle" at bounding box center [366, 50] width 5 height 5
type input "kaleb"
click at [325, 76] on div "KH Kaleb Hale Jul 28 https://apps.apple.com/us/app/chick-fil-a-pathway-2-0/id16…" at bounding box center [336, 82] width 98 height 19
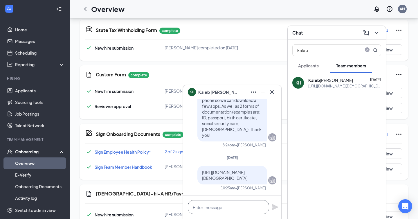
click at [226, 208] on textarea at bounding box center [228, 207] width 81 height 14
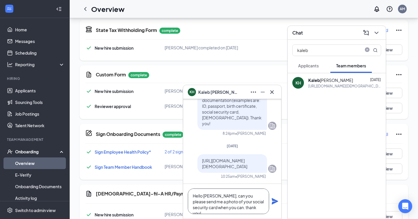
type textarea "Hello Kaleb, can you please send me a photo of your social security card when y…"
click at [273, 200] on icon "Plane" at bounding box center [274, 201] width 6 height 6
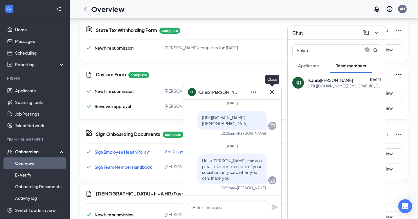
click at [272, 94] on icon "Cross" at bounding box center [271, 91] width 7 height 7
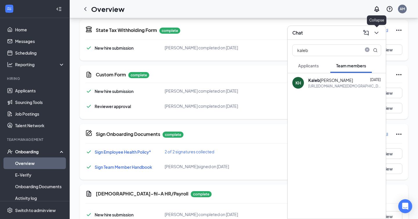
click at [377, 31] on icon "ChevronDown" at bounding box center [376, 32] width 7 height 7
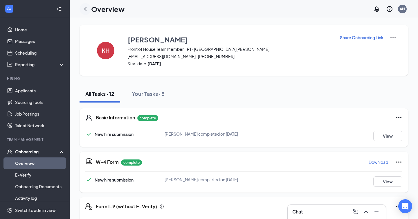
click at [83, 7] on icon "ChevronLeft" at bounding box center [85, 9] width 7 height 7
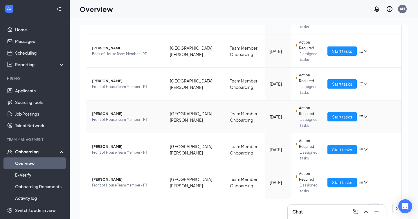
scroll to position [6, 0]
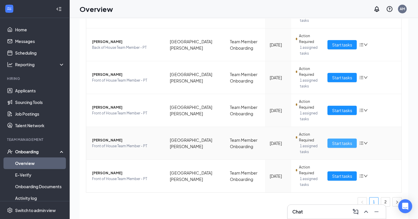
click at [338, 145] on span "Start tasks" at bounding box center [342, 143] width 20 height 6
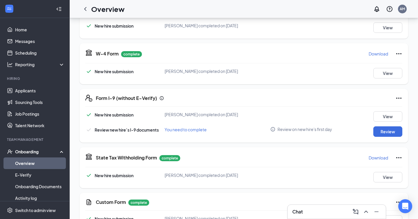
scroll to position [108, 0]
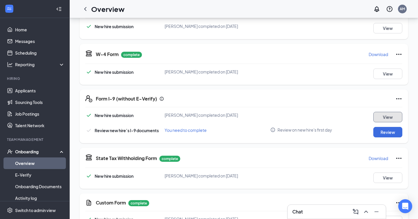
click at [394, 117] on button "View" at bounding box center [387, 117] width 29 height 10
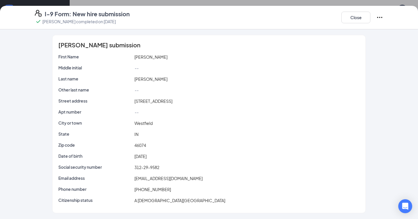
scroll to position [0, 0]
click at [345, 20] on button "Close" at bounding box center [355, 18] width 29 height 12
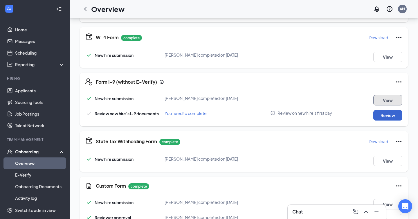
scroll to position [148, 0]
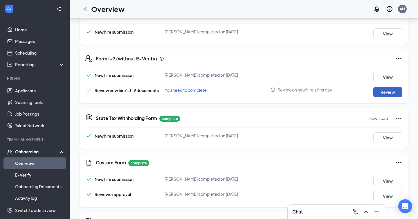
click at [383, 90] on button "Review" at bounding box center [387, 92] width 29 height 10
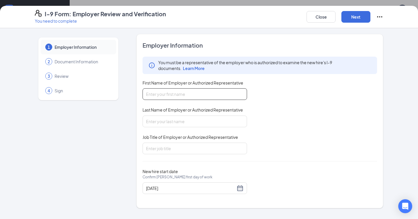
click at [177, 97] on input "First Name of Employer or Authorized Representative" at bounding box center [194, 94] width 104 height 12
type input "Abby"
type input "[PERSON_NAME]"
click at [175, 153] on input "Job Title of Employer or Authorized Representative" at bounding box center [194, 148] width 104 height 12
type input "Talent Director"
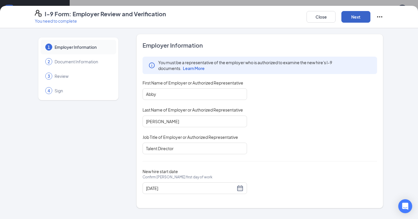
click at [358, 14] on button "Next" at bounding box center [355, 17] width 29 height 12
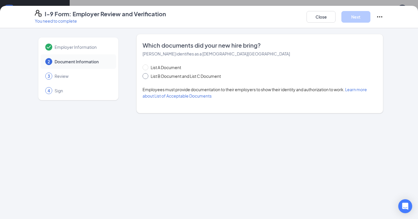
click at [179, 75] on span "List B Document and List C Document" at bounding box center [185, 76] width 75 height 6
click at [146, 75] on input "List B Document and List C Document" at bounding box center [144, 75] width 4 height 4
radio input "true"
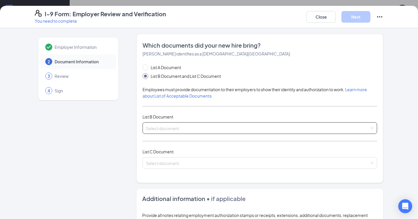
click at [179, 128] on input "search" at bounding box center [257, 126] width 223 height 9
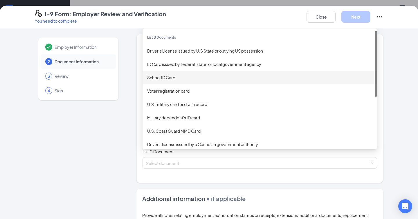
scroll to position [132, 0]
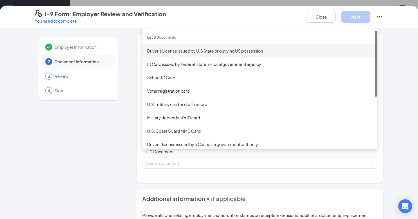
click at [188, 51] on div "Driver’s License issued by U.S State or outlying US possession" at bounding box center [259, 51] width 225 height 6
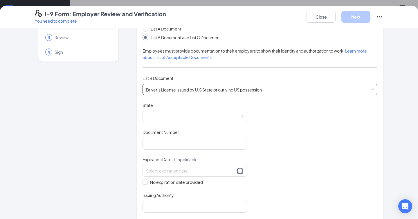
scroll to position [40, 0]
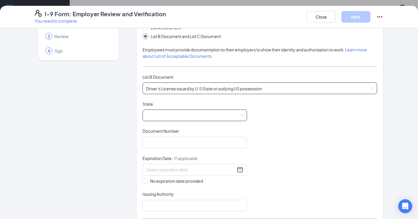
click at [177, 111] on span at bounding box center [194, 115] width 97 height 11
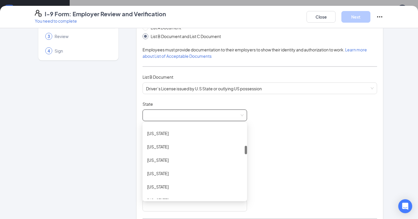
scroll to position [183, 0]
click at [153, 160] on div "[US_STATE]" at bounding box center [194, 161] width 95 height 6
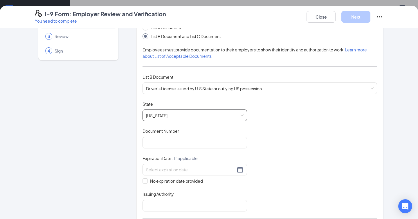
click at [126, 130] on div "Employer Information 2 Document Information 3 Review 4 Sign Which documents did…" at bounding box center [209, 204] width 348 height 420
click at [151, 135] on div "Document Number" at bounding box center [194, 132] width 104 height 8
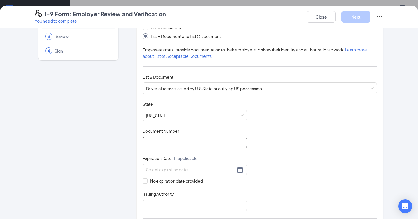
click at [151, 145] on input "Document Number" at bounding box center [194, 143] width 104 height 12
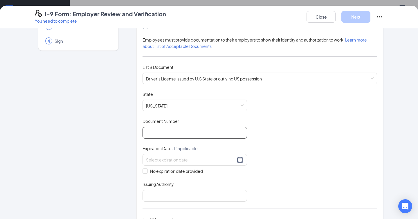
scroll to position [50, 0]
type input "9370630314"
click at [167, 158] on input at bounding box center [190, 159] width 89 height 6
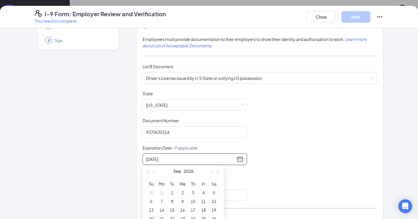
type input "09/29/2026"
click at [282, 151] on div "Document Title Driver’s License issued by U.S State or outlying US possession S…" at bounding box center [259, 145] width 234 height 110
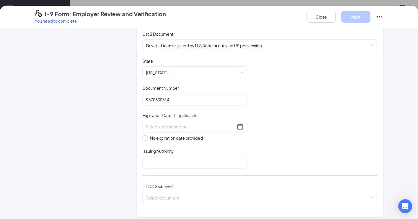
scroll to position [84, 0]
click at [207, 122] on input at bounding box center [190, 125] width 89 height 6
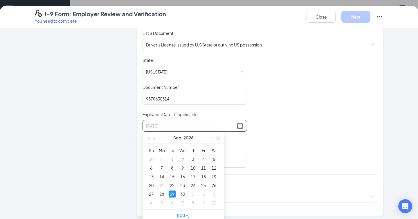
click at [171, 194] on div "29" at bounding box center [171, 193] width 7 height 7
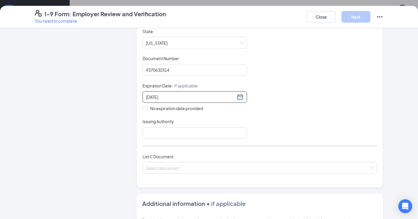
scroll to position [113, 0]
type input "09/29/2026"
click at [192, 130] on input "Issuing Authority" at bounding box center [194, 133] width 104 height 12
type input "[US_STATE]"
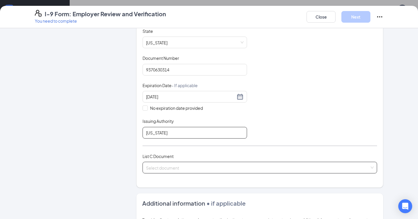
scroll to position [128, 0]
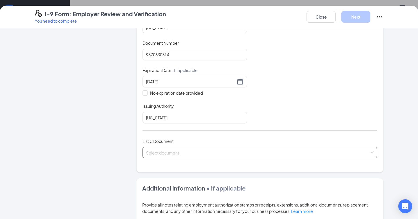
click at [173, 151] on input "search" at bounding box center [257, 151] width 223 height 9
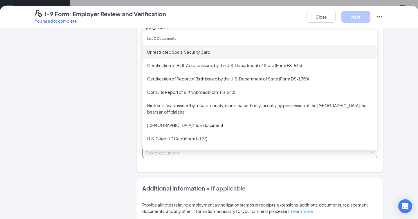
click at [191, 53] on div "Unrestricted Social Security Card" at bounding box center [259, 52] width 225 height 6
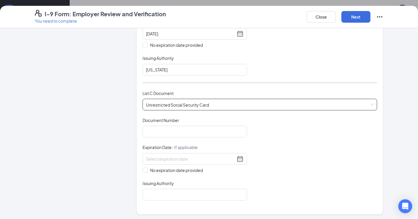
scroll to position [177, 0]
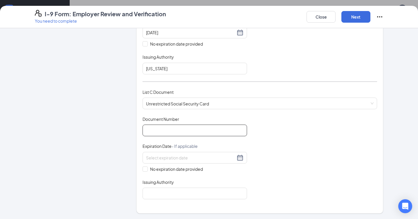
click at [170, 129] on input "Document Number" at bounding box center [194, 130] width 104 height 12
type input "312299582"
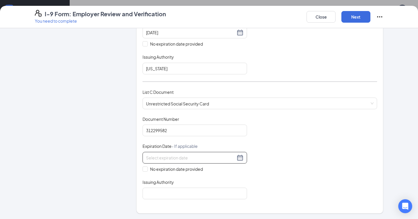
click at [175, 156] on input at bounding box center [190, 157] width 89 height 6
click at [109, 156] on div "Employer Information 2 Document Information 3 Review 4 Sign" at bounding box center [78, 112] width 87 height 510
click at [146, 166] on input "No expiration date provided" at bounding box center [144, 168] width 4 height 4
checkbox input "true"
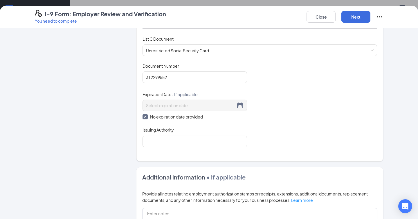
scroll to position [240, 0]
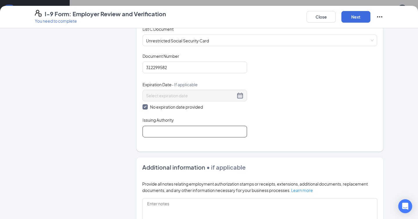
click at [162, 128] on input "Issuing Authority" at bounding box center [194, 132] width 104 height 12
type input "[GEOGRAPHIC_DATA]"
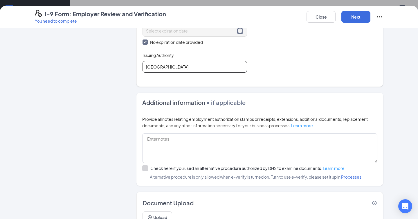
scroll to position [330, 0]
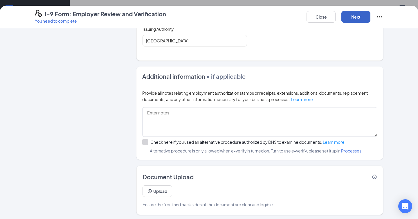
click at [358, 16] on button "Next" at bounding box center [355, 17] width 29 height 12
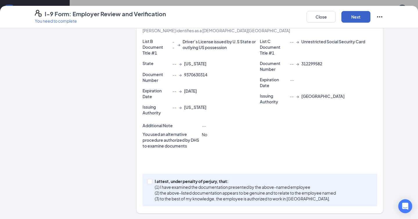
scroll to position [153, 0]
click at [150, 180] on input "I attest, under penalty of [PERSON_NAME], that: (1) I have examined the documen…" at bounding box center [149, 181] width 4 height 4
checkbox input "true"
click at [367, 15] on button "Next" at bounding box center [355, 17] width 29 height 12
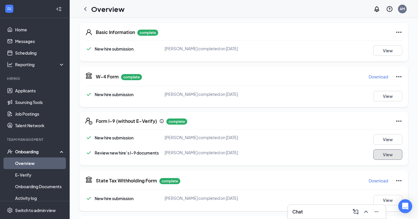
scroll to position [0, 0]
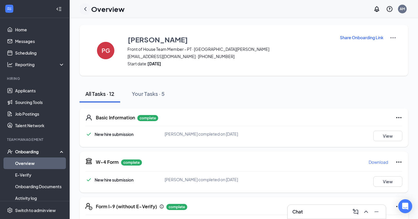
click at [84, 9] on icon "ChevronLeft" at bounding box center [85, 9] width 2 height 4
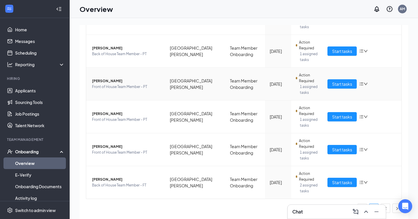
scroll to position [26, 0]
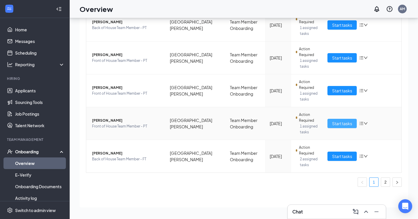
click at [337, 122] on span "Start tasks" at bounding box center [342, 123] width 20 height 6
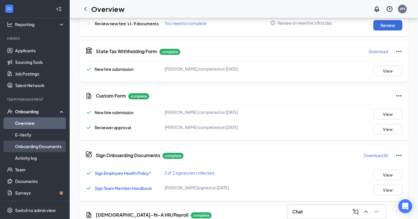
scroll to position [40, 0]
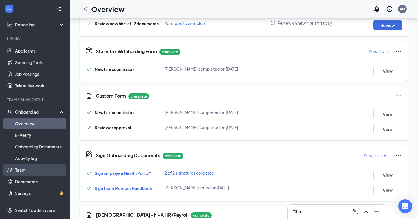
click at [28, 171] on link "Team" at bounding box center [40, 170] width 50 height 12
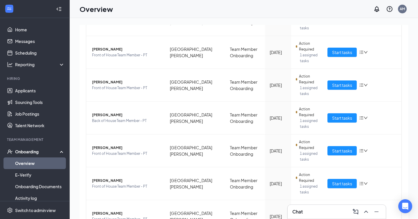
scroll to position [233, 0]
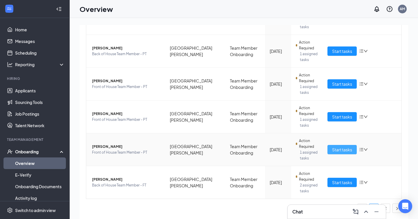
click at [340, 148] on span "Start tasks" at bounding box center [342, 149] width 20 height 6
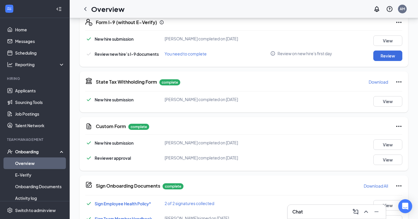
scroll to position [184, 0]
click at [380, 54] on button "Review" at bounding box center [387, 56] width 29 height 10
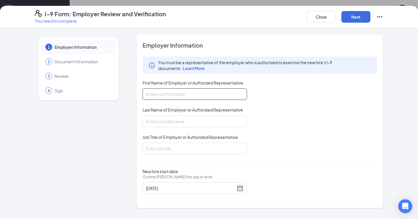
click at [229, 90] on input "First Name of Employer or Authorized Representative" at bounding box center [194, 94] width 104 height 12
type input "Abby"
type input "[PERSON_NAME]"
click at [188, 150] on input "Job Title of Employer or Authorized Representative" at bounding box center [194, 148] width 104 height 12
type input "Talent Director"
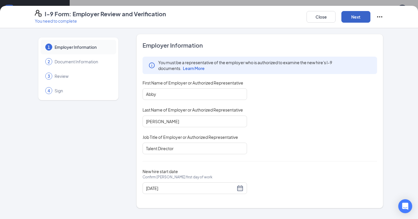
click at [359, 16] on button "Next" at bounding box center [355, 17] width 29 height 12
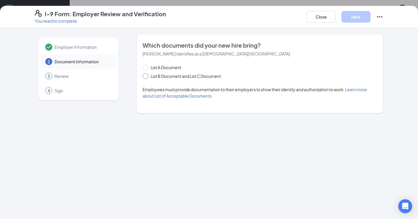
click at [205, 76] on span "List B Document and List C Document" at bounding box center [185, 76] width 75 height 6
click at [146, 76] on input "List B Document and List C Document" at bounding box center [144, 75] width 4 height 4
radio input "true"
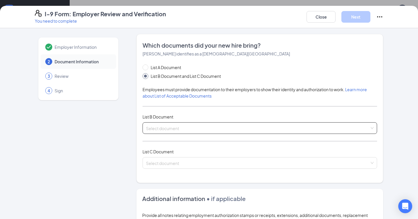
click at [190, 126] on input "search" at bounding box center [257, 126] width 223 height 9
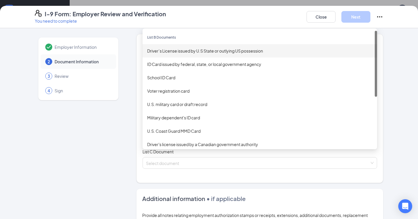
click at [200, 49] on div "Driver’s License issued by U.S State or outlying US possession" at bounding box center [259, 51] width 225 height 6
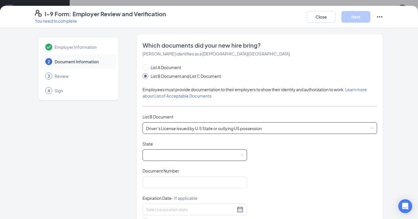
click at [168, 157] on span at bounding box center [194, 154] width 97 height 11
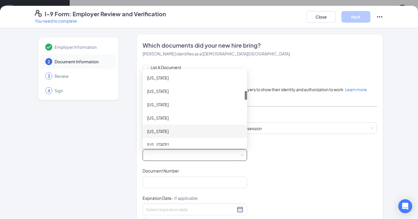
scroll to position [161, 0]
click at [168, 131] on div "Indiana" at bounding box center [194, 131] width 95 height 6
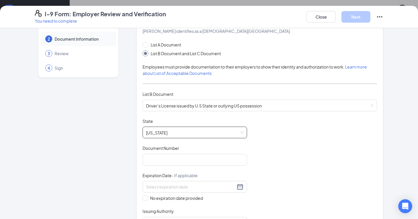
scroll to position [22, 0]
click at [156, 162] on input "Document Number" at bounding box center [194, 160] width 104 height 12
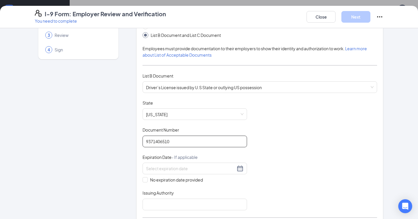
scroll to position [42, 0]
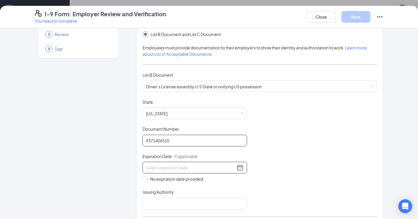
type input "9371406510"
click at [162, 166] on input at bounding box center [190, 167] width 89 height 6
click at [202, 216] on div "16" at bounding box center [203, 218] width 7 height 7
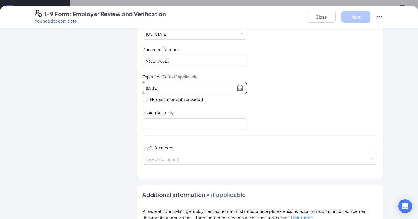
scroll to position [123, 0]
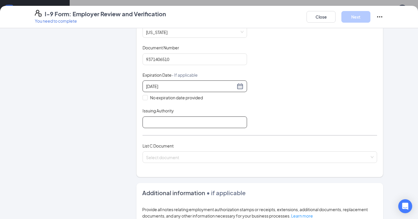
type input "03/16/2029"
click at [189, 121] on input "Issuing Authority" at bounding box center [194, 122] width 104 height 12
type input "Indiana"
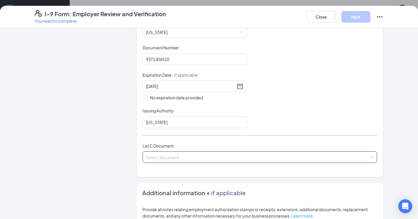
click at [180, 156] on input "search" at bounding box center [257, 155] width 223 height 9
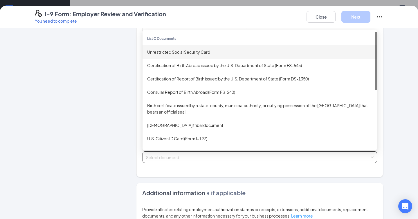
click at [199, 45] on div "Unrestricted Social Security Card" at bounding box center [259, 51] width 234 height 13
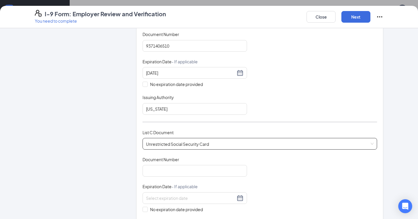
scroll to position [143, 0]
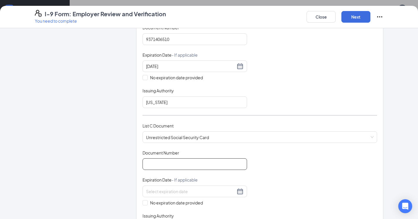
click at [176, 162] on input "Document Number" at bounding box center [194, 164] width 104 height 12
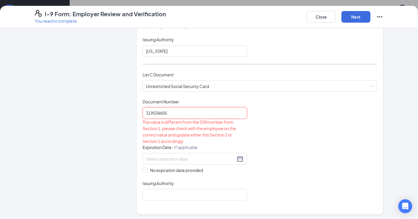
scroll to position [204, 0]
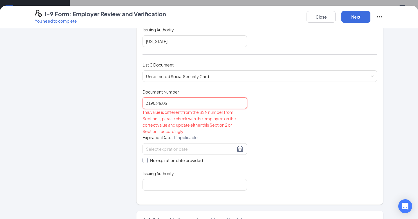
type input "319034605"
click at [145, 159] on input "No expiration date provided" at bounding box center [144, 159] width 4 height 4
checkbox input "true"
click at [171, 185] on input "Issuing Authority" at bounding box center [194, 186] width 104 height 12
type input "[GEOGRAPHIC_DATA]"
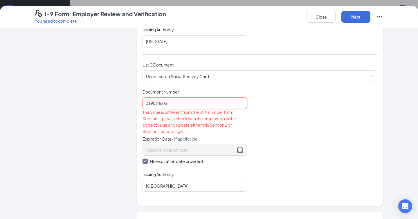
click at [157, 101] on input "319034605" at bounding box center [194, 103] width 104 height 12
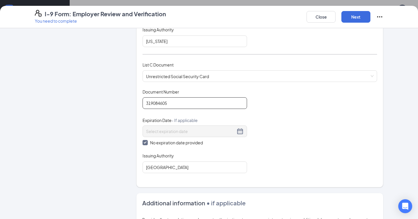
type input "319084605"
click at [269, 117] on div "Document Title Unrestricted Social Security Card Document Number 319084605 Expi…" at bounding box center [259, 131] width 234 height 84
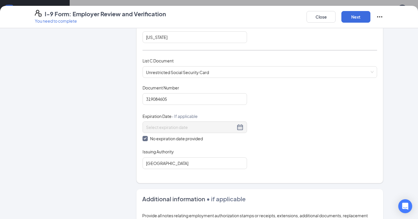
scroll to position [117, 0]
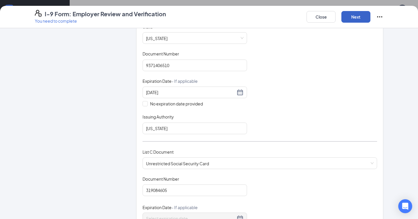
click at [358, 19] on button "Next" at bounding box center [355, 17] width 29 height 12
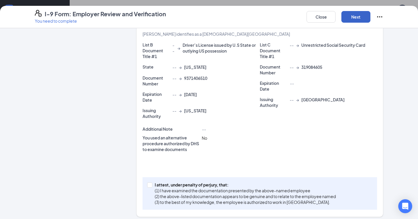
scroll to position [120, 0]
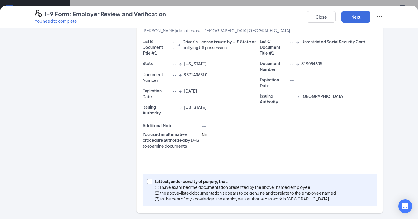
click at [150, 181] on input "I attest, under penalty of [PERSON_NAME], that: (1) I have examined the documen…" at bounding box center [149, 181] width 4 height 4
checkbox input "true"
click at [351, 16] on button "Next" at bounding box center [355, 17] width 29 height 12
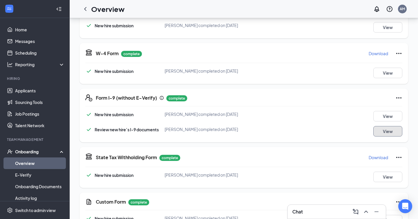
scroll to position [0, 0]
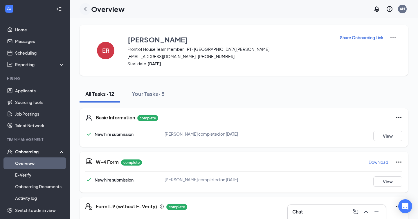
click at [85, 9] on icon "ChevronLeft" at bounding box center [85, 9] width 7 height 7
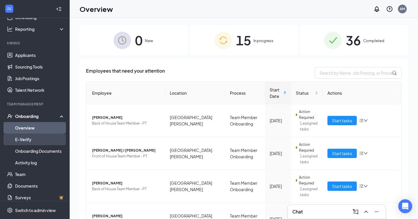
scroll to position [40, 0]
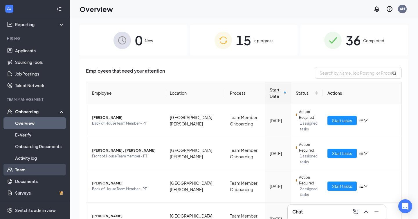
click at [25, 171] on link "Team" at bounding box center [40, 170] width 50 height 12
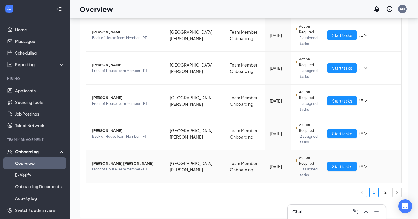
scroll to position [18, 0]
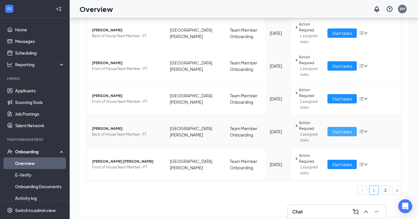
click at [332, 133] on span "Start tasks" at bounding box center [342, 131] width 20 height 6
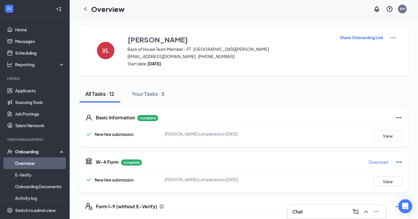
click at [333, 212] on div "Chat" at bounding box center [336, 211] width 89 height 9
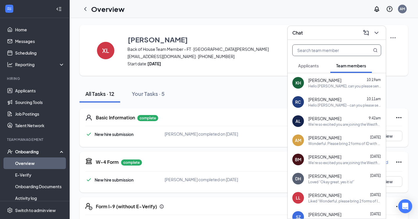
click at [347, 52] on input "text" at bounding box center [326, 50] width 69 height 11
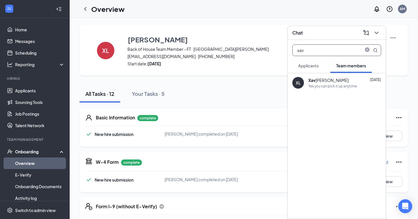
type input "xav"
click at [335, 86] on div "Yes you can pick it up anytime" at bounding box center [332, 86] width 48 height 5
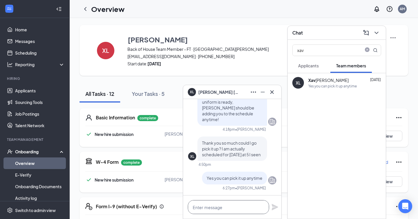
click at [223, 207] on textarea at bounding box center [228, 207] width 81 height 14
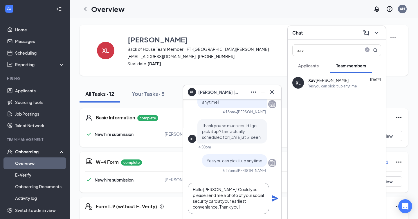
scroll to position [1, 0]
type textarea "Hello [PERSON_NAME]! Could you please send me a photo of your social security c…"
click at [273, 197] on icon "Plane" at bounding box center [274, 198] width 6 height 6
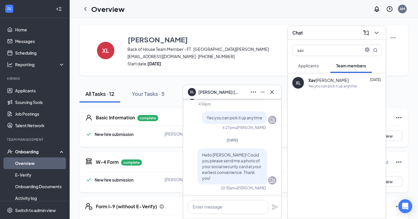
scroll to position [0, 0]
click at [273, 91] on icon "Cross" at bounding box center [271, 91] width 7 height 7
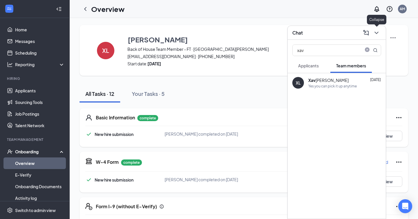
click at [376, 33] on icon "ChevronDown" at bounding box center [376, 33] width 4 height 2
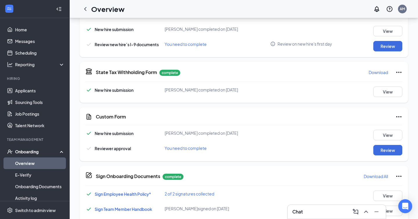
scroll to position [197, 0]
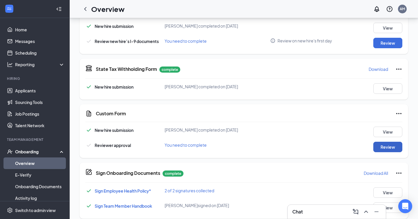
click at [386, 147] on button "Review" at bounding box center [387, 147] width 29 height 10
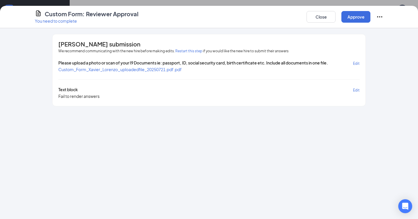
click at [159, 69] on span "Custom_Form_Xavier_Lorenzo_uploadedfile_20250721.pdf.pdf" at bounding box center [119, 69] width 123 height 5
click at [352, 19] on button "Approve" at bounding box center [355, 17] width 29 height 12
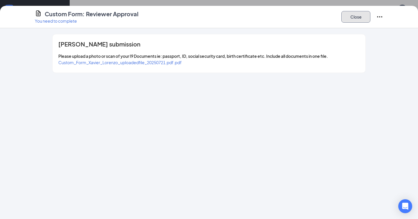
click at [362, 17] on button "Close" at bounding box center [355, 17] width 29 height 12
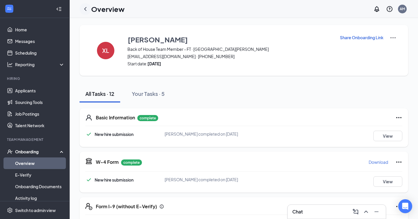
click at [84, 9] on icon "ChevronLeft" at bounding box center [85, 9] width 7 height 7
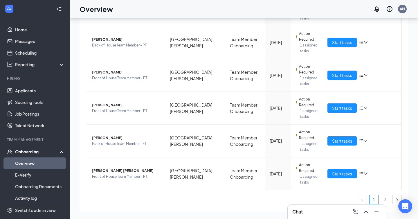
scroll to position [233, 0]
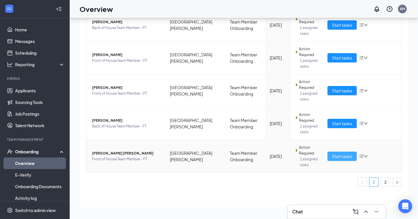
click at [339, 154] on span "Start tasks" at bounding box center [342, 156] width 20 height 6
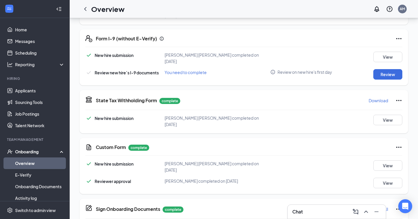
scroll to position [173, 0]
click at [376, 69] on button "Review" at bounding box center [387, 74] width 29 height 10
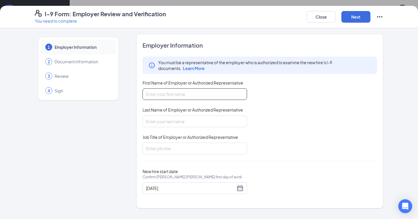
click at [196, 93] on input "First Name of Employer or Authorized Representative" at bounding box center [194, 94] width 104 height 12
type input "Abby"
type input "[PERSON_NAME]"
click at [195, 150] on input "Job Title of Employer or Authorized Representative" at bounding box center [194, 148] width 104 height 12
type input "Talent Director"
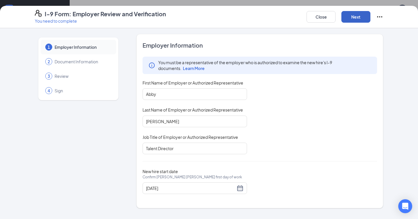
click at [355, 17] on button "Next" at bounding box center [355, 17] width 29 height 12
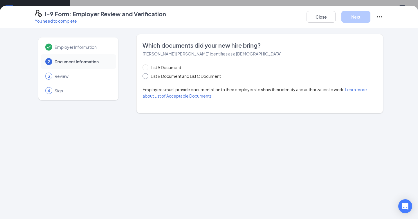
click at [166, 77] on span "List B Document and List C Document" at bounding box center [185, 76] width 75 height 6
click at [146, 77] on input "List B Document and List C Document" at bounding box center [144, 75] width 4 height 4
radio input "true"
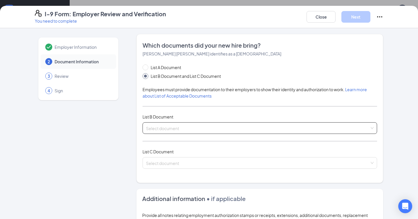
click at [174, 129] on input "search" at bounding box center [257, 126] width 223 height 9
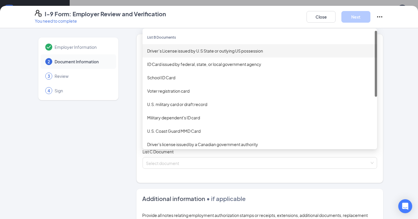
click at [179, 50] on div "Driver’s License issued by U.S State or outlying US possession" at bounding box center [259, 51] width 225 height 6
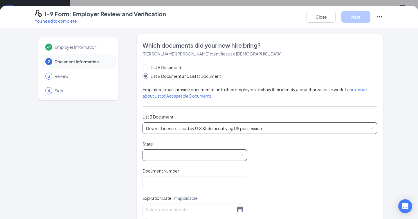
click at [211, 154] on span at bounding box center [194, 154] width 97 height 11
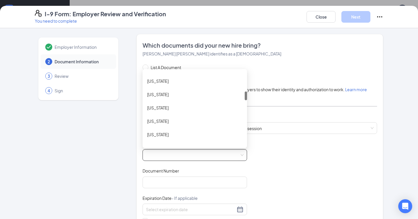
scroll to position [172, 0]
click at [196, 117] on div "Indiana" at bounding box center [194, 120] width 95 height 6
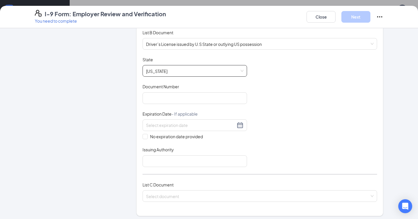
scroll to position [87, 0]
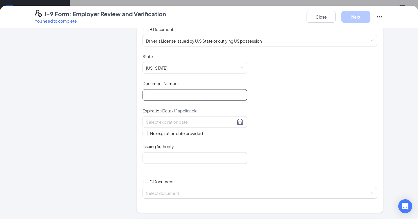
click at [197, 95] on input "Document Number" at bounding box center [194, 95] width 104 height 12
type input "9370544302"
click at [195, 120] on input at bounding box center [190, 122] width 89 height 6
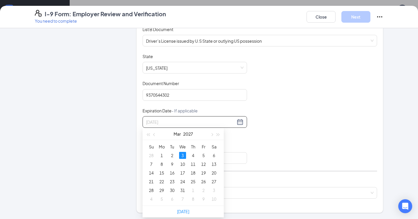
click at [183, 156] on div "3" at bounding box center [182, 155] width 7 height 7
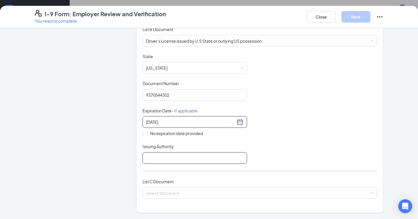
type input "03/03/2027"
click at [183, 156] on input "Issuing Authority" at bounding box center [194, 158] width 104 height 12
type input "Indiana"
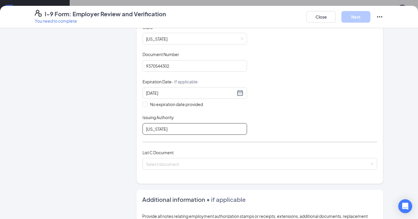
scroll to position [117, 0]
click at [184, 161] on input "search" at bounding box center [257, 162] width 223 height 9
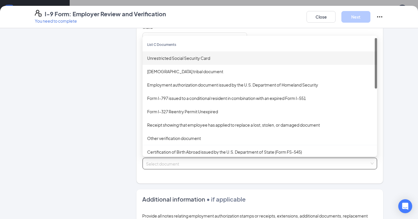
click at [183, 53] on div "Unrestricted Social Security Card" at bounding box center [259, 57] width 234 height 13
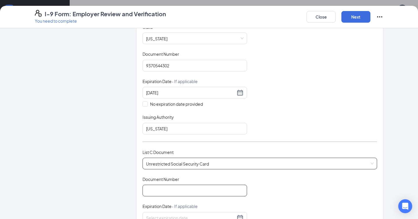
click at [176, 191] on input "Document Number" at bounding box center [194, 190] width 104 height 12
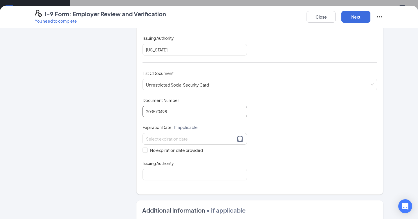
scroll to position [196, 0]
type input "203570498"
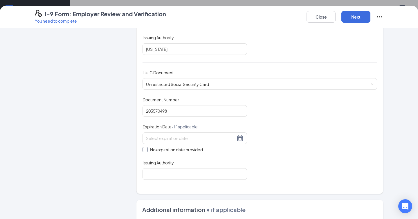
click at [145, 149] on span at bounding box center [144, 149] width 5 height 5
click at [145, 149] on input "No expiration date provided" at bounding box center [144, 149] width 4 height 4
checkbox input "true"
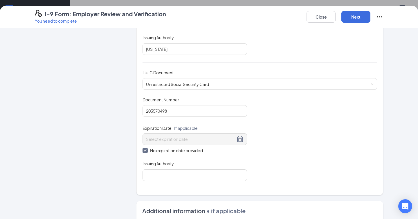
click at [161, 179] on div "Which documents did your new hire bring? Marielena De Freitas Rueda identifies …" at bounding box center [259, 16] width 234 height 342
click at [161, 175] on input "Issuing Authority" at bounding box center [194, 175] width 104 height 12
type input "[GEOGRAPHIC_DATA]"
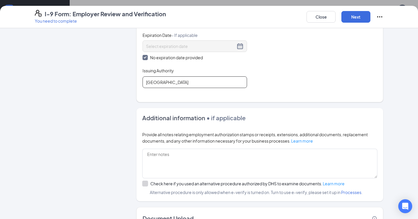
scroll to position [330, 0]
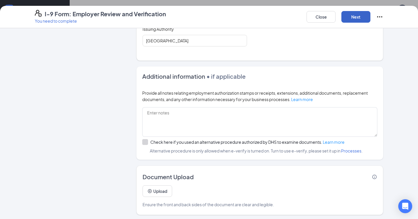
click at [358, 17] on button "Next" at bounding box center [355, 17] width 29 height 12
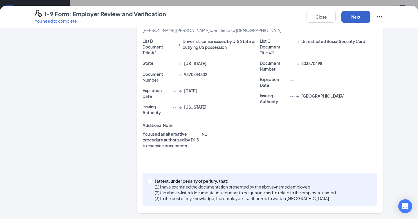
scroll to position [120, 0]
click at [150, 180] on input "I attest, under penalty of [PERSON_NAME], that: (1) I have examined the documen…" at bounding box center [149, 181] width 4 height 4
checkbox input "true"
click at [354, 14] on button "Next" at bounding box center [355, 17] width 29 height 12
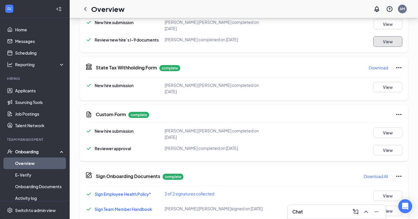
scroll to position [0, 0]
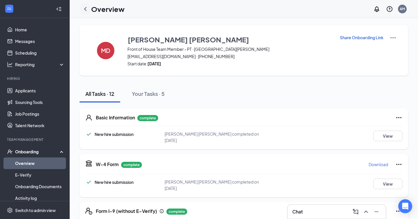
click at [86, 10] on icon "ChevronLeft" at bounding box center [85, 9] width 7 height 7
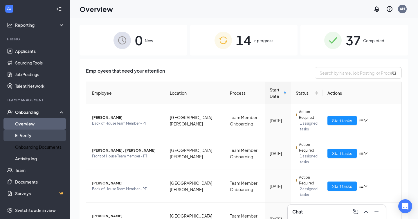
scroll to position [40, 0]
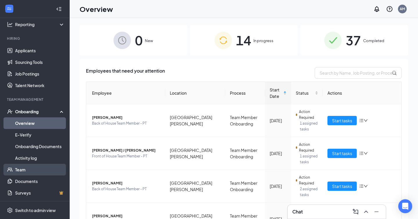
click at [26, 170] on link "Team" at bounding box center [40, 170] width 50 height 12
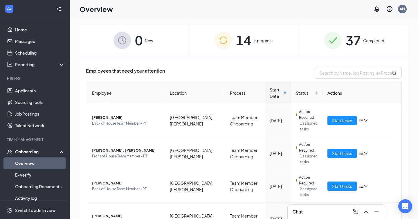
click at [264, 40] on span "In progress" at bounding box center [263, 41] width 20 height 6
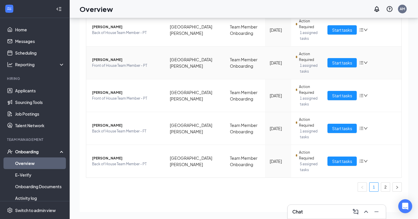
scroll to position [228, 0]
click at [340, 159] on span "Start tasks" at bounding box center [342, 160] width 20 height 6
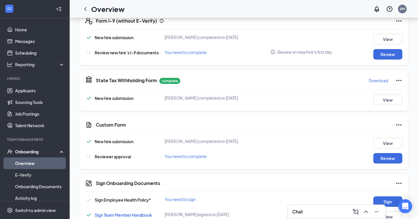
scroll to position [289, 0]
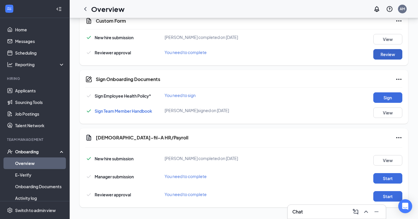
click at [385, 50] on button "Review" at bounding box center [387, 54] width 29 height 10
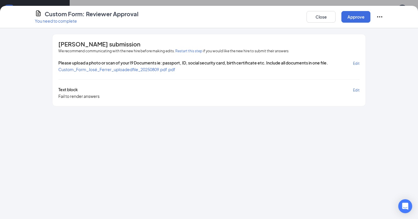
click at [137, 71] on span "Custom_Form_José_Ferrer_uploadedfile_20250809.pdf.pdf" at bounding box center [116, 69] width 117 height 5
click at [352, 16] on button "Approve" at bounding box center [355, 17] width 29 height 12
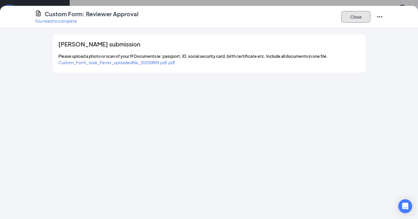
click at [351, 20] on button "Close" at bounding box center [355, 17] width 29 height 12
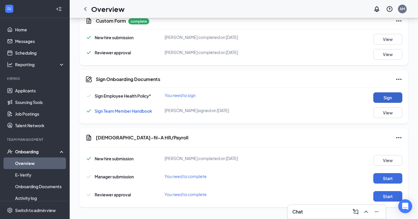
click at [391, 101] on button "Sign" at bounding box center [387, 97] width 29 height 10
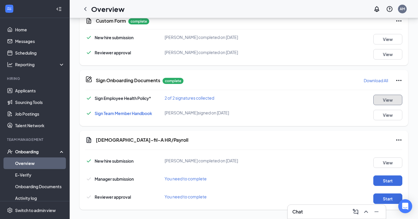
scroll to position [291, 0]
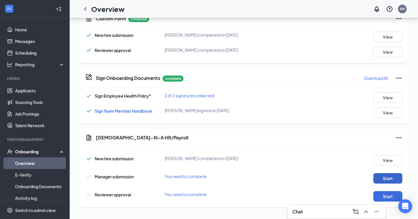
click at [393, 177] on button "Start" at bounding box center [387, 178] width 29 height 10
click at [393, 193] on button "Start" at bounding box center [387, 196] width 29 height 10
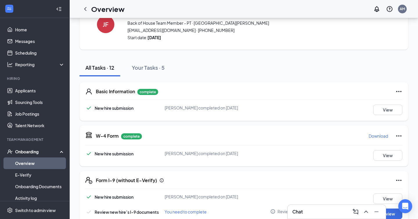
scroll to position [0, 0]
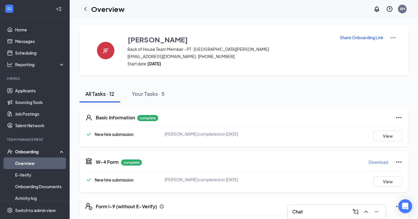
click at [85, 6] on icon "ChevronLeft" at bounding box center [85, 9] width 7 height 7
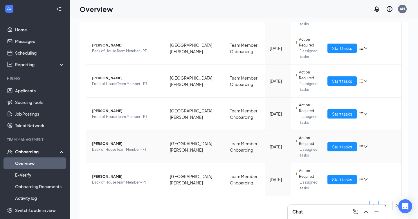
scroll to position [26, 0]
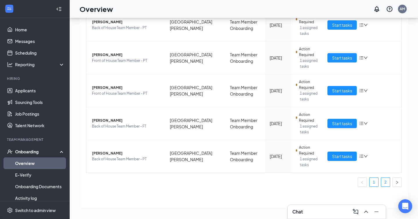
click at [386, 180] on link "2" at bounding box center [385, 181] width 9 height 9
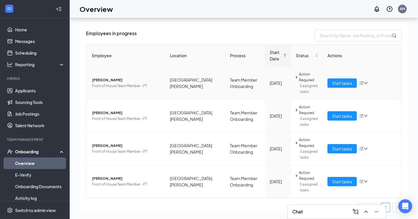
scroll to position [12, 0]
click at [337, 82] on span "Start tasks" at bounding box center [342, 82] width 20 height 6
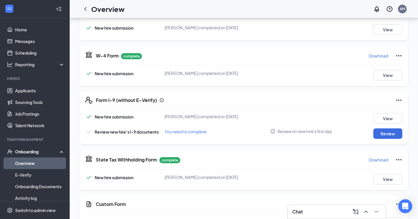
scroll to position [232, 0]
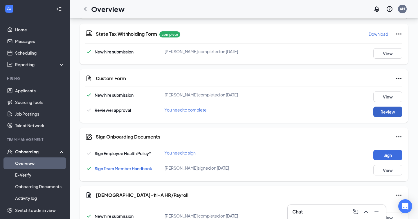
click at [386, 110] on button "Review" at bounding box center [387, 111] width 29 height 10
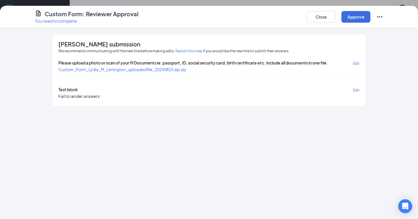
click at [175, 64] on span "Please upload a photo or scan of your I9 Documents ie: passport, ID, social sec…" at bounding box center [192, 63] width 269 height 7
click at [175, 68] on span "Custom_Form_Lydia_M_Lenington_uploadedfile_20250815.zip.zip" at bounding box center [122, 69] width 128 height 5
click at [353, 19] on button "Approve" at bounding box center [355, 17] width 29 height 12
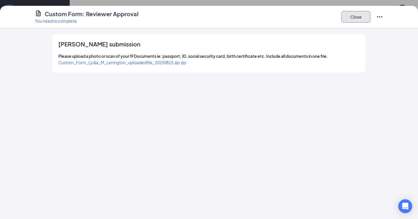
click at [352, 20] on button "Close" at bounding box center [355, 17] width 29 height 12
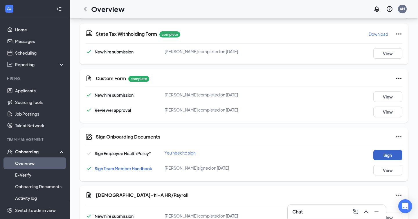
click at [395, 152] on button "Sign" at bounding box center [387, 155] width 29 height 10
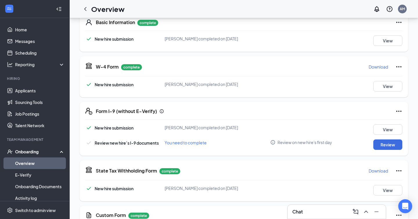
scroll to position [99, 0]
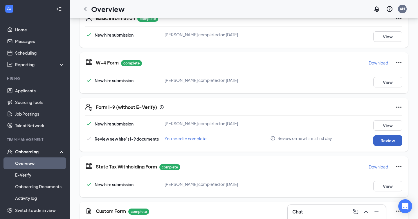
click at [387, 143] on button "Review" at bounding box center [387, 140] width 29 height 10
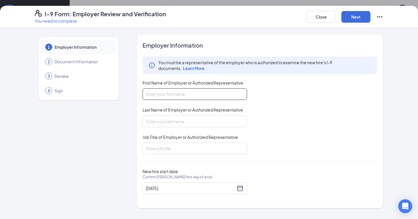
click at [220, 94] on input "First Name of Employer or Authorized Representative" at bounding box center [194, 94] width 104 height 12
type input "Abby"
type input "[PERSON_NAME]"
click at [196, 145] on input "Job Title of Employer or Authorized Representative" at bounding box center [194, 148] width 104 height 12
type input "Talent Director"
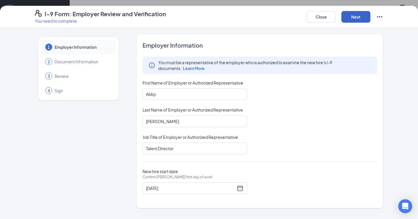
click at [353, 16] on button "Next" at bounding box center [355, 17] width 29 height 12
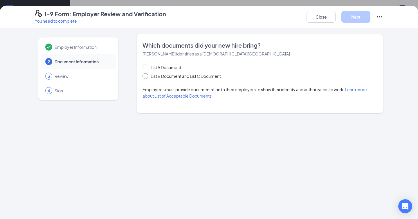
click at [173, 79] on span "List B Document and List C Document" at bounding box center [185, 76] width 75 height 6
click at [146, 77] on input "List B Document and List C Document" at bounding box center [144, 75] width 4 height 4
radio input "true"
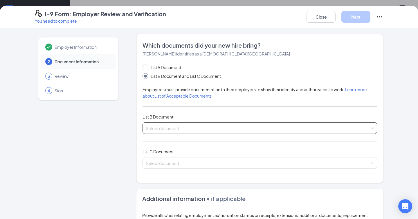
click at [193, 125] on input "search" at bounding box center [257, 126] width 223 height 9
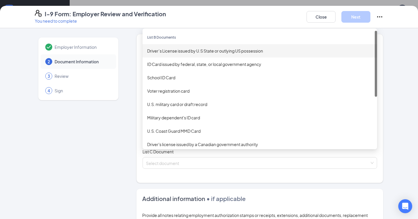
click at [211, 46] on div "Driver’s License issued by U.S State or outlying US possession" at bounding box center [259, 50] width 234 height 13
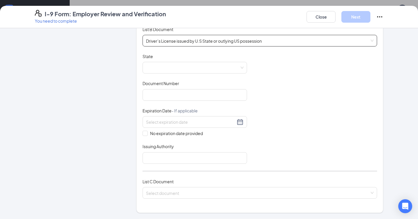
scroll to position [93, 0]
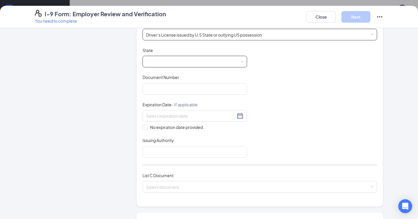
click at [191, 61] on span at bounding box center [194, 61] width 97 height 11
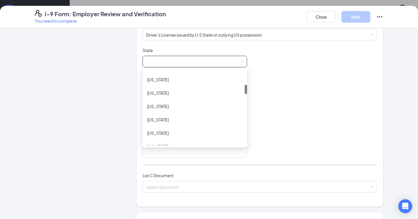
scroll to position [110, 0]
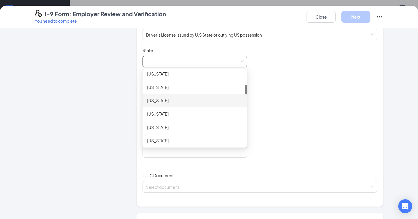
click at [177, 101] on div "[US_STATE]" at bounding box center [194, 100] width 95 height 6
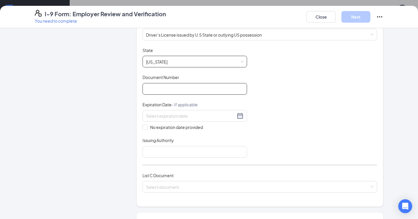
click at [177, 88] on input "Document Number" at bounding box center [194, 89] width 104 height 12
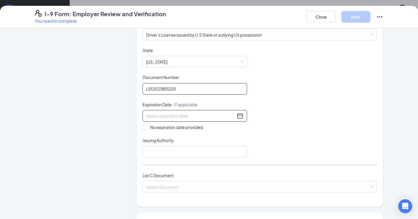
type input "L552533855220"
click at [185, 116] on input at bounding box center [190, 116] width 89 height 6
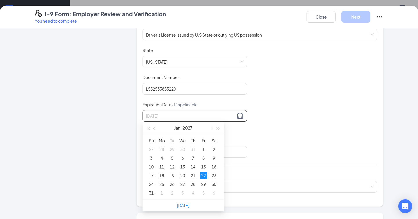
click at [203, 174] on div "22" at bounding box center [203, 175] width 7 height 7
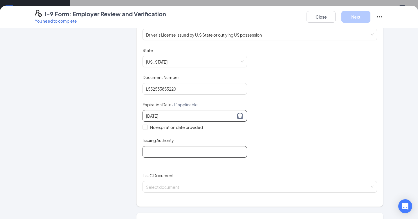
type input "01/22/2027"
click at [156, 148] on input "Issuing Authority" at bounding box center [194, 152] width 104 height 12
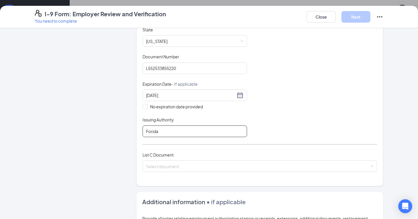
scroll to position [125, 0]
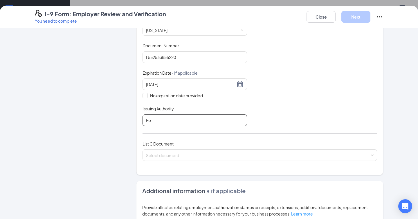
type input "F"
type input "[US_STATE]"
click at [171, 154] on input "search" at bounding box center [257, 153] width 223 height 9
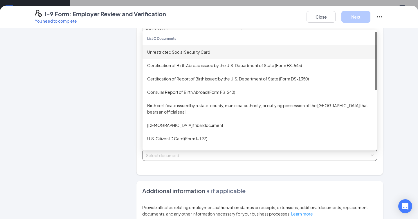
click at [186, 50] on div "Unrestricted Social Security Card" at bounding box center [259, 52] width 225 height 6
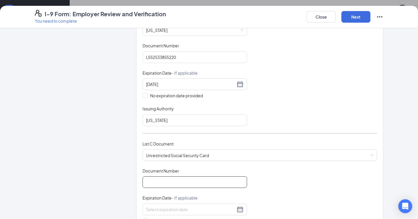
click at [184, 181] on input "Document Number" at bounding box center [194, 182] width 104 height 12
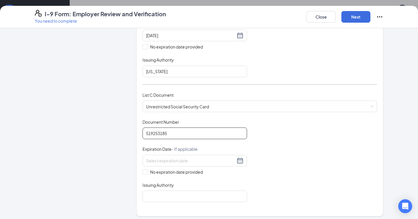
scroll to position [175, 0]
type input "519253185"
click at [144, 169] on input "No expiration date provided" at bounding box center [144, 170] width 4 height 4
checkbox input "true"
click at [168, 200] on input "Issuing Authority" at bounding box center [194, 197] width 104 height 12
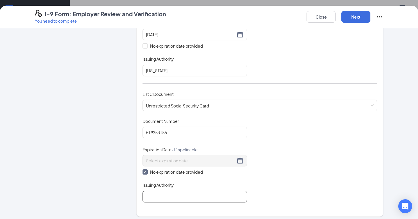
type input "[GEOGRAPHIC_DATA]"
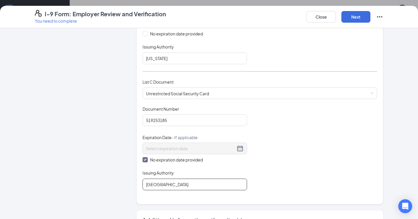
scroll to position [189, 0]
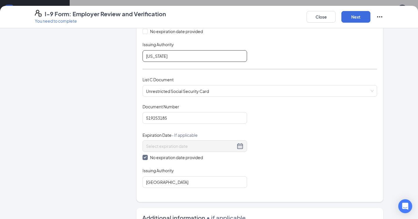
click at [171, 57] on input "[US_STATE]" at bounding box center [194, 56] width 104 height 12
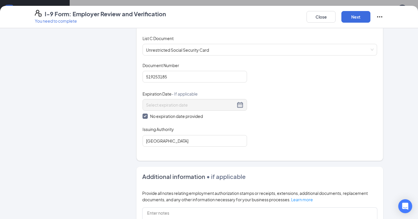
scroll to position [330, 0]
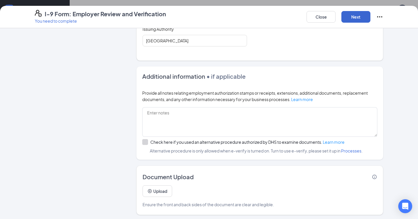
type input "[GEOGRAPHIC_DATA]"
click at [360, 14] on button "Next" at bounding box center [355, 17] width 29 height 12
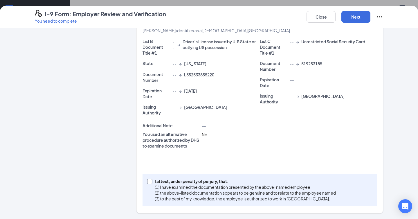
click at [151, 180] on input "I attest, under penalty of [PERSON_NAME], that: (1) I have examined the documen…" at bounding box center [149, 181] width 4 height 4
checkbox input "true"
click at [362, 17] on button "Next" at bounding box center [355, 17] width 29 height 12
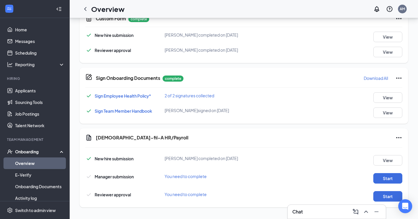
scroll to position [286, 0]
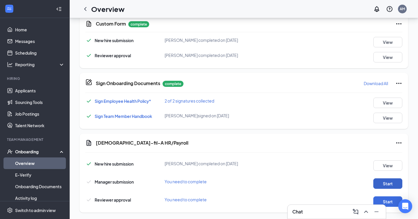
click at [385, 184] on button "Start" at bounding box center [387, 183] width 29 height 10
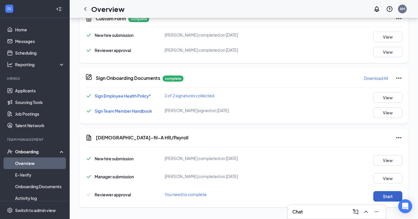
click at [391, 193] on button "Start" at bounding box center [387, 196] width 29 height 10
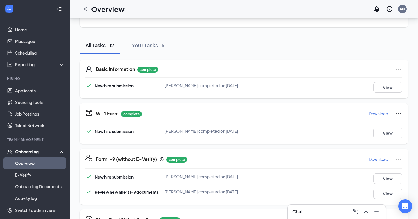
scroll to position [0, 0]
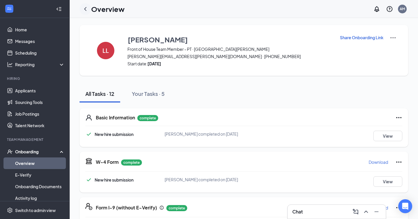
click at [84, 8] on icon "ChevronLeft" at bounding box center [85, 9] width 7 height 7
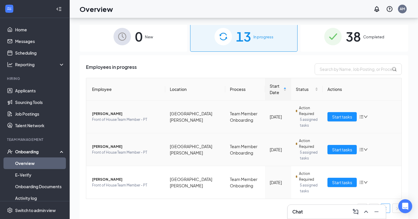
scroll to position [26, 0]
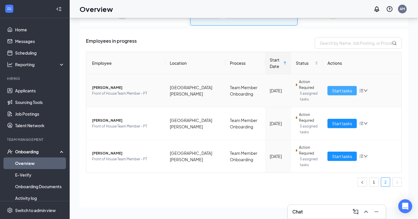
click at [346, 90] on span "Start tasks" at bounding box center [342, 90] width 20 height 6
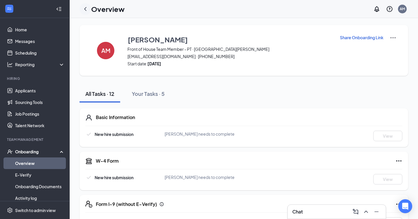
click at [86, 10] on icon "ChevronLeft" at bounding box center [85, 9] width 2 height 4
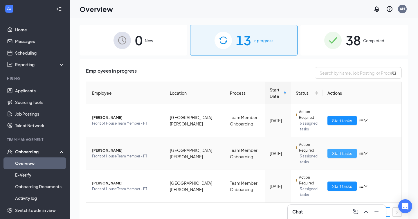
click at [344, 153] on span "Start tasks" at bounding box center [342, 153] width 20 height 6
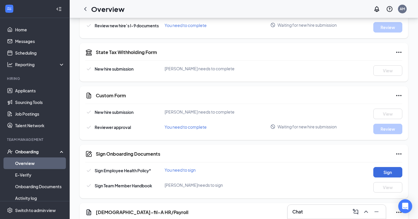
scroll to position [264, 0]
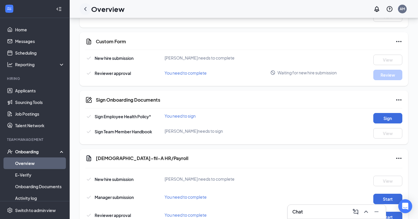
click at [87, 9] on icon "ChevronLeft" at bounding box center [85, 9] width 7 height 7
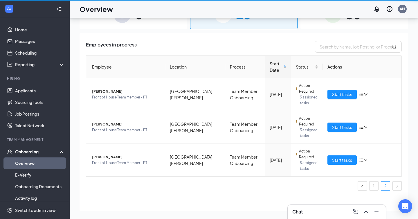
scroll to position [26, 0]
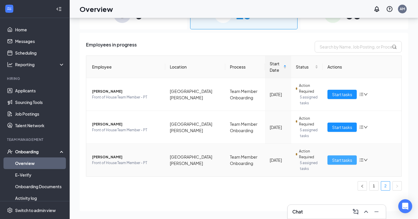
click at [343, 161] on span "Start tasks" at bounding box center [342, 160] width 20 height 6
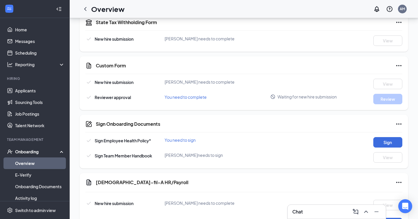
scroll to position [251, 0]
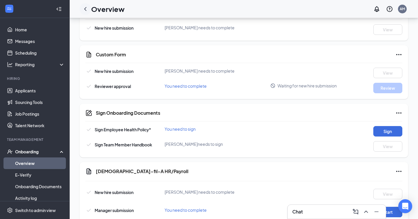
click at [86, 6] on icon "ChevronLeft" at bounding box center [85, 9] width 7 height 7
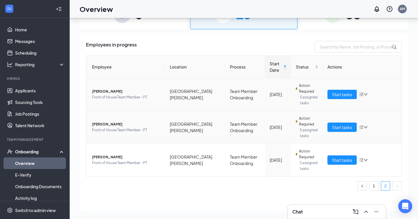
scroll to position [4, 0]
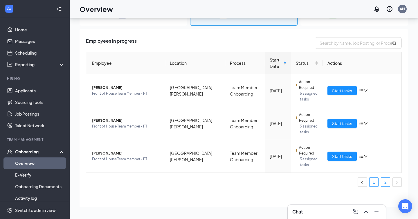
click at [373, 184] on link "1" at bounding box center [373, 181] width 9 height 9
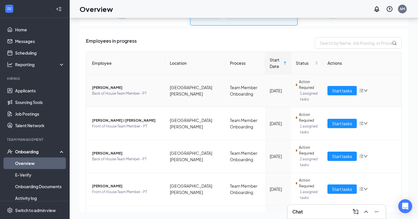
click at [107, 87] on span "[PERSON_NAME]" at bounding box center [126, 88] width 68 height 6
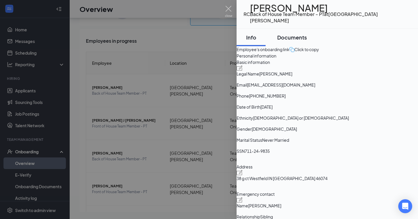
click at [304, 44] on button "Documents" at bounding box center [291, 37] width 41 height 17
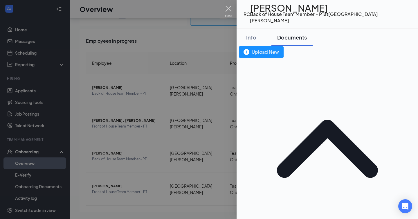
click at [230, 7] on img at bounding box center [228, 11] width 7 height 11
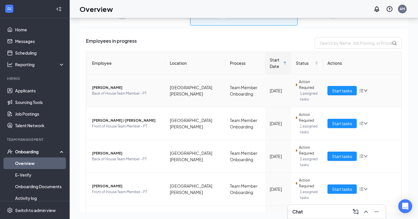
click at [337, 82] on td "Start tasks" at bounding box center [361, 90] width 79 height 33
click at [337, 88] on span "Start tasks" at bounding box center [342, 90] width 20 height 6
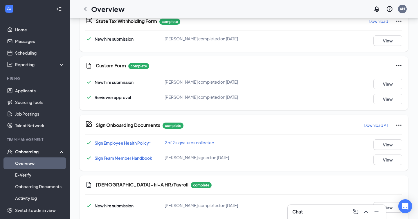
scroll to position [291, 0]
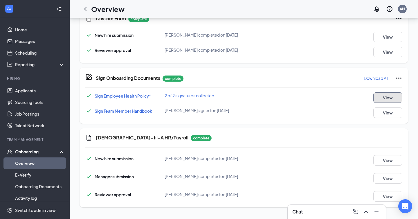
click at [386, 98] on button "View" at bounding box center [387, 97] width 29 height 10
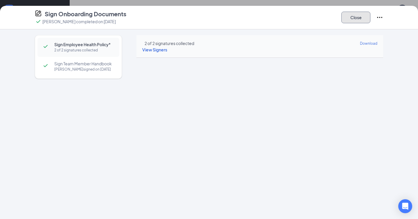
click at [350, 21] on button "Close" at bounding box center [355, 18] width 29 height 12
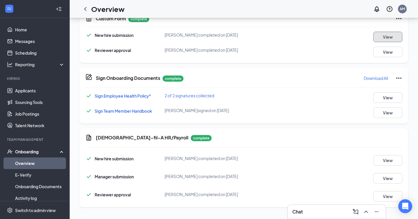
click at [393, 39] on button "View" at bounding box center [387, 37] width 29 height 10
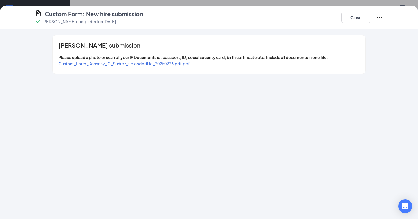
click at [175, 66] on div "Custom_Form_Rosanny_C_Suárez_uploadedfile_20250226.pdf.pdf" at bounding box center [123, 63] width 131 height 6
click at [175, 64] on span "Custom_Form_Rosanny_C_Suárez_uploadedfile_20250226.pdf.pdf" at bounding box center [123, 63] width 131 height 5
click at [352, 21] on button "Close" at bounding box center [355, 18] width 29 height 12
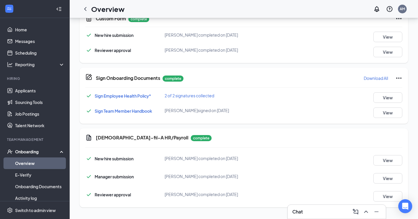
click at [330, 214] on div "Chat" at bounding box center [336, 211] width 89 height 9
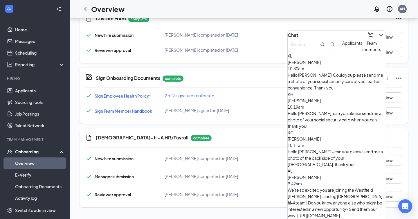
click at [312, 48] on input "text" at bounding box center [301, 44] width 21 height 6
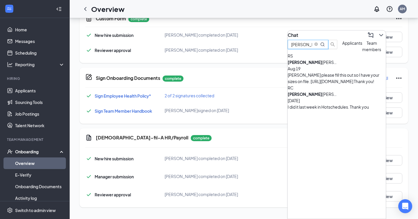
type input "rosa"
click at [346, 84] on div "Rosanny please fill this out so I have your sizes on file. https://forms.gle/Eu…" at bounding box center [336, 78] width 98 height 13
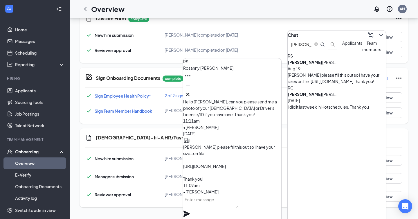
click at [210, 208] on textarea at bounding box center [210, 202] width 55 height 14
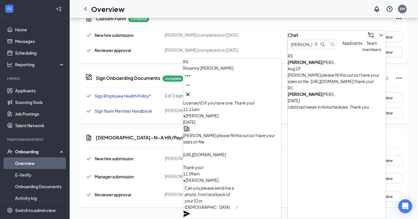
type textarea "Can you please send me a photo, front and back of your ID or permanent resident…"
click at [190, 210] on icon "Plane" at bounding box center [186, 213] width 6 height 6
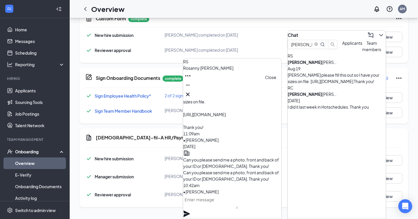
click at [191, 92] on icon "Cross" at bounding box center [187, 94] width 7 height 7
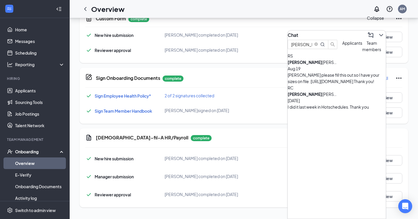
click at [379, 34] on icon "ChevronDown" at bounding box center [381, 35] width 4 height 2
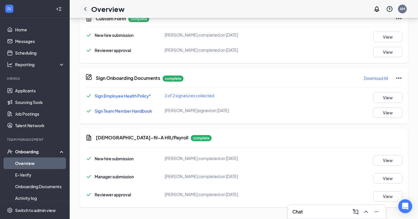
click at [89, 10] on div at bounding box center [85, 9] width 12 height 12
click at [84, 8] on icon "ChevronLeft" at bounding box center [85, 9] width 7 height 7
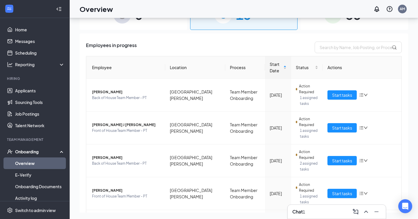
click at [318, 213] on div "Chat 1" at bounding box center [336, 211] width 89 height 9
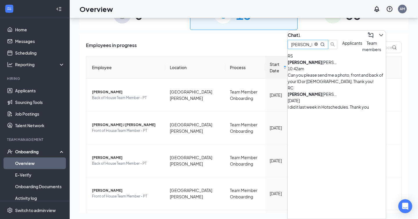
click at [318, 46] on icon "close-circle" at bounding box center [315, 43] width 3 height 3
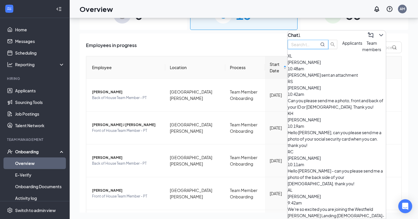
click at [329, 78] on div "XL Xavier Lorenzo 10:48am Xavier sent an attachment" at bounding box center [336, 65] width 98 height 26
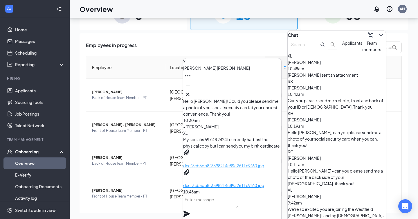
click at [220, 162] on p "dccf3cb5db8f3598214c89a2611c9f60.jpg" at bounding box center [232, 165] width 98 height 6
click at [231, 182] on p "dccf3cb5db8f3598214c89a2611c9f60.jpg" at bounding box center [232, 185] width 98 height 6
click at [235, 162] on p "dccf3cb5db8f3598214c89a2611c9f60.jpg" at bounding box center [232, 165] width 98 height 6
click at [228, 162] on p "dccf3cb5db8f3598214c89a2611c9f60.jpg" at bounding box center [232, 165] width 98 height 6
click at [191, 94] on icon "Cross" at bounding box center [187, 94] width 7 height 7
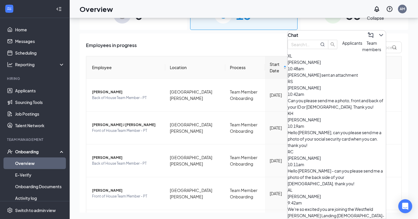
click at [377, 32] on icon "ChevronDown" at bounding box center [380, 35] width 7 height 7
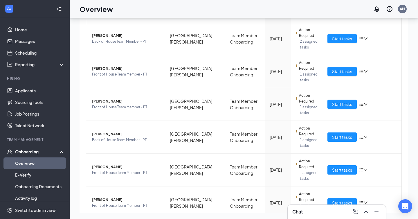
scroll to position [186, 0]
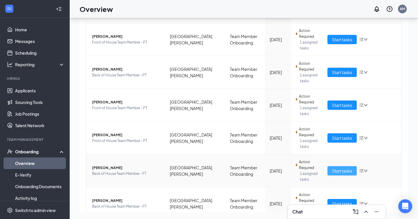
click at [342, 168] on span "Start tasks" at bounding box center [342, 170] width 20 height 6
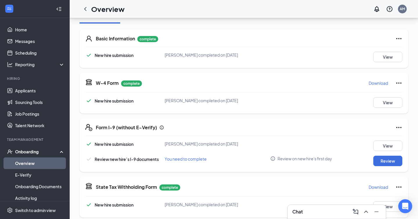
scroll to position [142, 0]
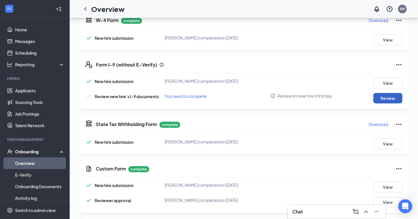
click at [389, 97] on button "Review" at bounding box center [387, 98] width 29 height 10
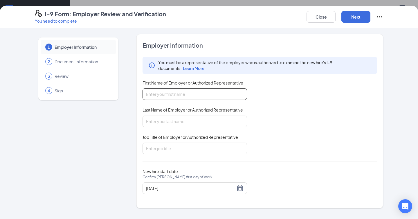
click at [190, 92] on input "First Name of Employer or Authorized Representative" at bounding box center [194, 94] width 104 height 12
type input "Abby"
type input "[PERSON_NAME]"
click at [188, 147] on input "Job Title of Employer or Authorized Representative" at bounding box center [194, 148] width 104 height 12
type input "Talent Director"
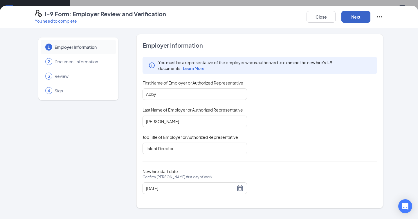
click at [352, 16] on button "Next" at bounding box center [355, 17] width 29 height 12
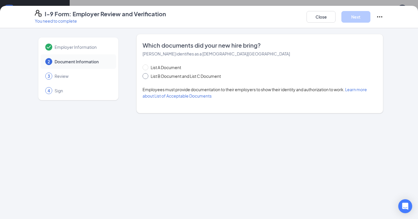
click at [168, 75] on span "List B Document and List C Document" at bounding box center [185, 76] width 75 height 6
click at [146, 75] on input "List B Document and List C Document" at bounding box center [144, 75] width 4 height 4
radio input "true"
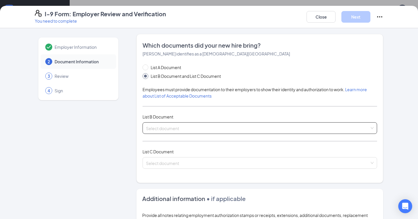
click at [168, 126] on input "search" at bounding box center [257, 126] width 223 height 9
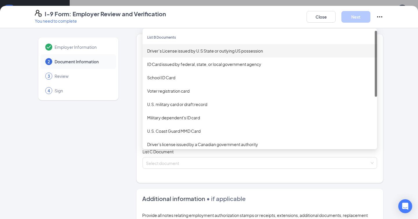
click at [213, 50] on div "Driver’s License issued by U.S State or outlying US possession" at bounding box center [259, 51] width 225 height 6
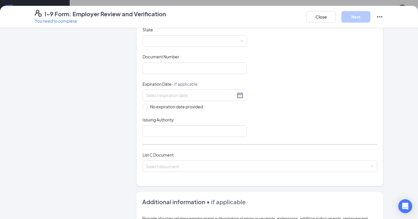
scroll to position [177, 0]
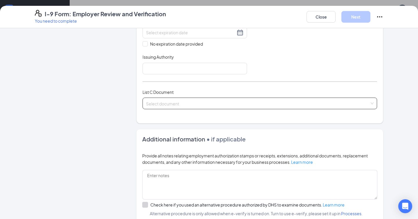
click at [192, 103] on input "search" at bounding box center [257, 102] width 223 height 9
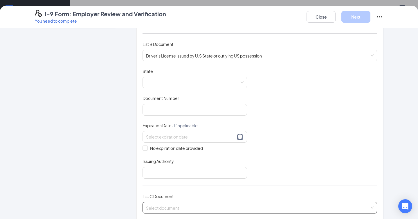
scroll to position [72, 0]
click at [320, 15] on button "Close" at bounding box center [320, 17] width 29 height 12
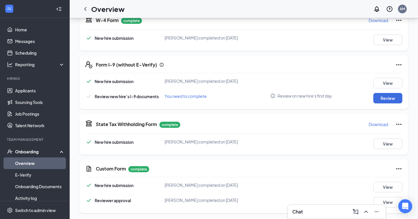
click at [331, 211] on div "Chat" at bounding box center [336, 211] width 89 height 9
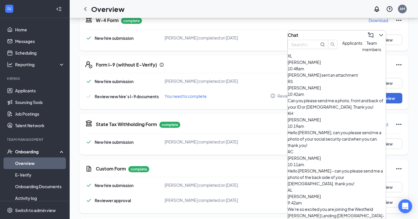
click at [320, 65] on span "[PERSON_NAME]" at bounding box center [303, 61] width 33 height 5
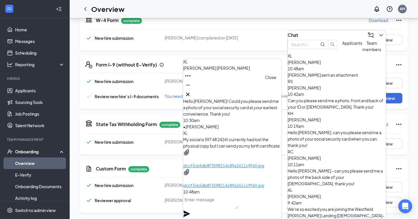
click at [189, 93] on icon "Cross" at bounding box center [187, 94] width 3 height 3
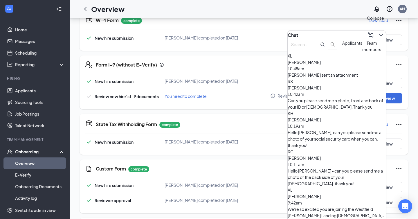
click at [379, 34] on icon "ChevronDown" at bounding box center [381, 35] width 4 height 2
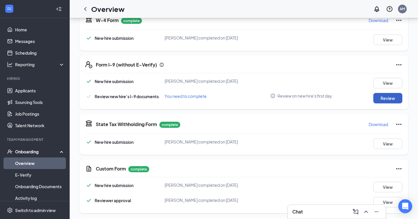
click at [388, 97] on button "Review" at bounding box center [387, 98] width 29 height 10
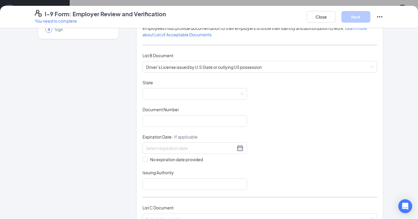
scroll to position [67, 0]
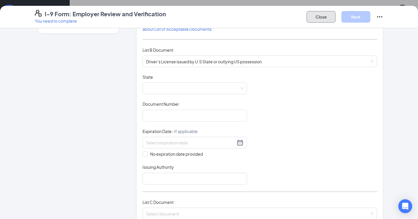
click at [320, 12] on button "Close" at bounding box center [320, 17] width 29 height 12
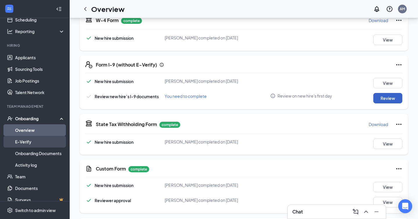
scroll to position [40, 0]
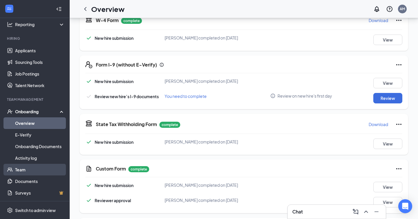
click at [24, 168] on link "Team" at bounding box center [40, 170] width 50 height 12
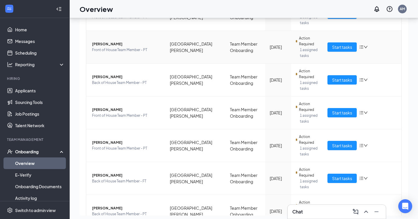
scroll to position [217, 0]
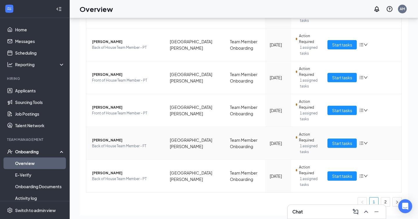
click at [106, 141] on span "[PERSON_NAME]" at bounding box center [126, 140] width 68 height 6
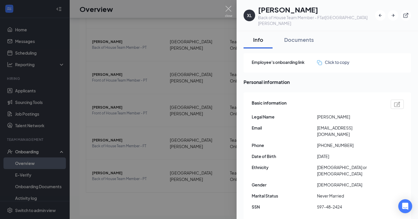
click at [177, 148] on div at bounding box center [209, 109] width 418 height 219
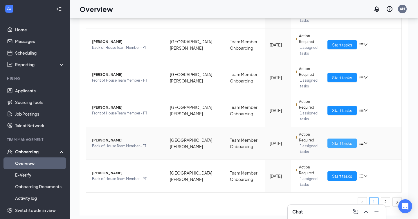
click at [345, 142] on span "Start tasks" at bounding box center [342, 143] width 20 height 6
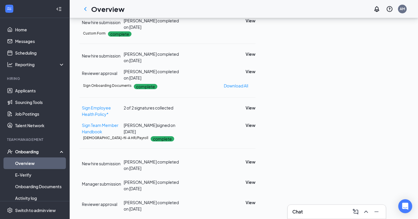
scroll to position [148, 0]
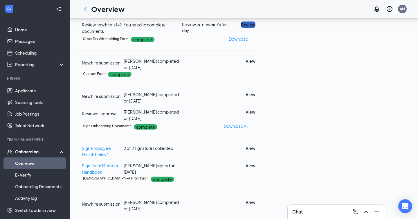
click at [255, 28] on button "Review" at bounding box center [248, 24] width 14 height 6
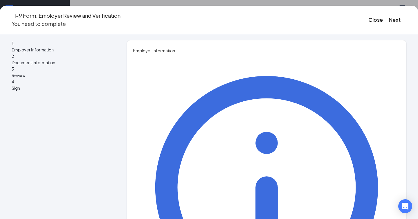
scroll to position [195, 0]
type input "Abby"
type input "[PERSON_NAME]"
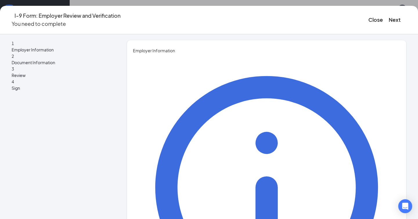
type input "Talent Director"
click at [388, 21] on button "Next" at bounding box center [394, 20] width 12 height 8
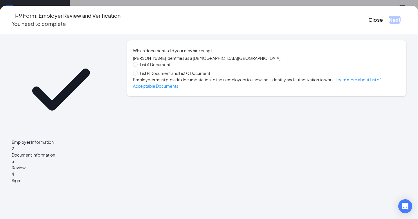
click at [178, 76] on span "List B Document and List C Document" at bounding box center [174, 73] width 75 height 6
click at [137, 75] on input "List B Document and List C Document" at bounding box center [135, 73] width 4 height 4
radio input "true"
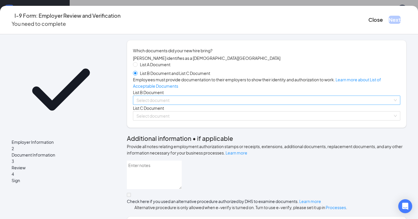
click at [183, 104] on input "search" at bounding box center [264, 100] width 256 height 9
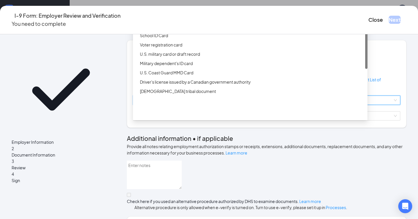
click at [193, 20] on div "Driver’s License issued by U.S State or outlying US possession" at bounding box center [252, 17] width 224 height 6
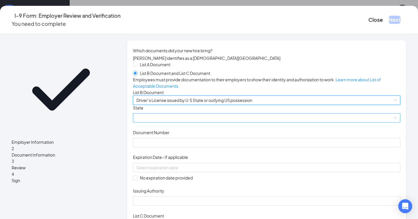
click at [166, 122] on span at bounding box center [266, 117] width 260 height 9
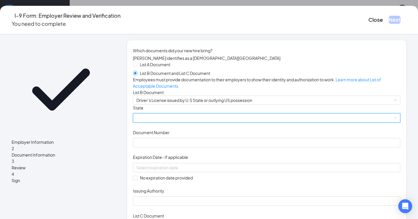
click at [168, 122] on span at bounding box center [266, 117] width 260 height 9
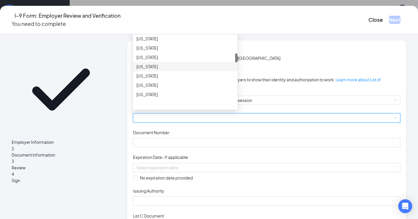
scroll to position [158, 0]
click at [159, 77] on div "[US_STATE]" at bounding box center [184, 74] width 97 height 6
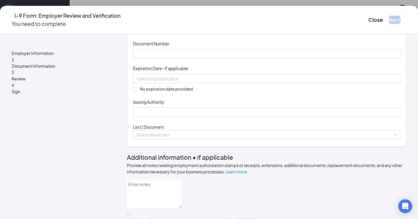
scroll to position [90, 0]
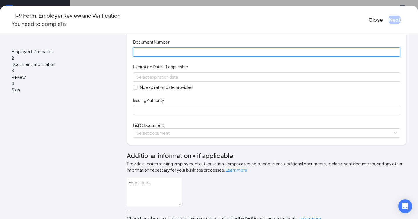
click at [171, 57] on input "Document Number" at bounding box center [266, 51] width 267 height 9
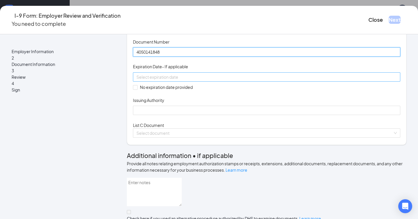
type input "4050141848"
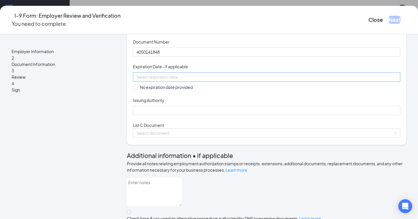
click at [172, 80] on input at bounding box center [265, 77] width 259 height 6
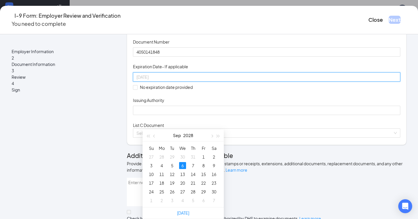
click at [184, 162] on div "6" at bounding box center [182, 165] width 7 height 7
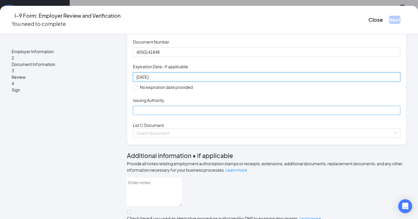
type input "[DATE]"
click at [153, 115] on input "Issuing Authority" at bounding box center [266, 110] width 267 height 9
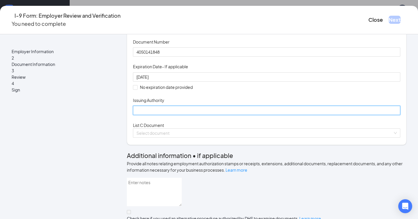
type input "[US_STATE]"
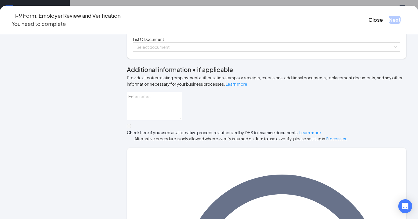
scroll to position [183, 0]
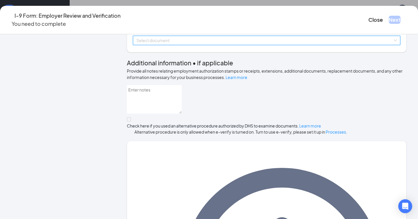
click at [184, 45] on input "search" at bounding box center [264, 40] width 256 height 9
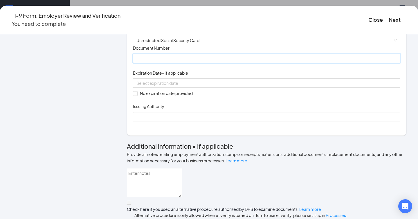
click at [179, 63] on input "Document Number" at bounding box center [266, 58] width 267 height 9
type input "597482424"
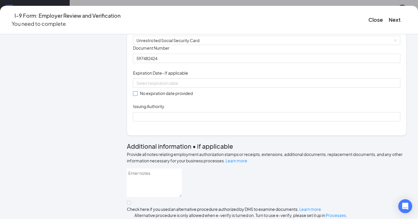
click at [137, 95] on input "No expiration date provided" at bounding box center [135, 93] width 4 height 4
checkbox input "true"
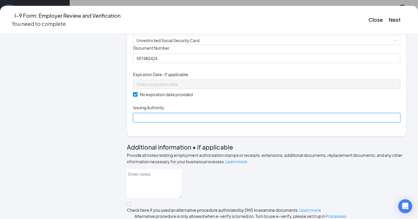
click at [158, 122] on input "Issuing Authority" at bounding box center [266, 117] width 267 height 9
type input "[GEOGRAPHIC_DATA]"
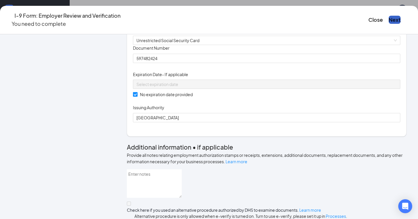
click at [388, 16] on button "Next" at bounding box center [394, 20] width 12 height 8
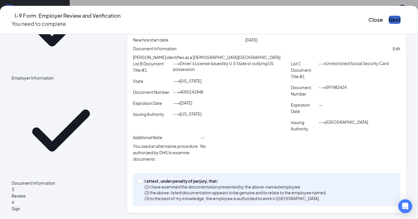
scroll to position [120, 0]
click at [142, 181] on input "I attest, under penalty of [PERSON_NAME], that: (1) I have examined the documen…" at bounding box center [139, 180] width 4 height 4
checkbox input "true"
click at [388, 19] on button "Next" at bounding box center [394, 20] width 12 height 8
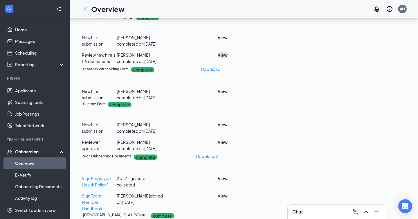
scroll to position [0, 0]
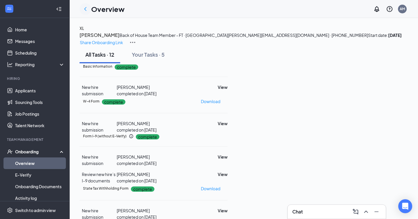
click at [86, 10] on icon "ChevronLeft" at bounding box center [85, 9] width 2 height 4
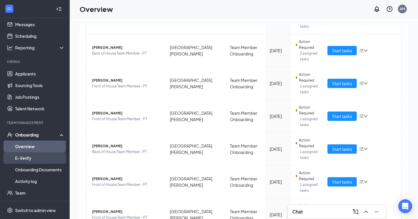
scroll to position [40, 0]
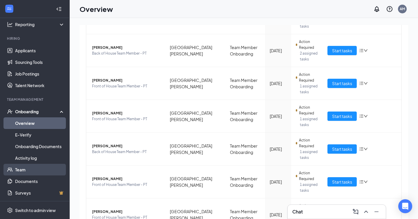
click at [29, 173] on link "Team" at bounding box center [40, 170] width 50 height 12
